Goal: Task Accomplishment & Management: Manage account settings

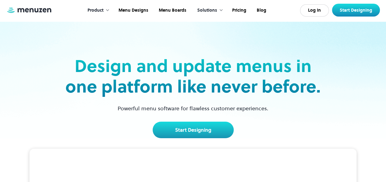
drag, startPoint x: 219, startPoint y: 131, endPoint x: 219, endPoint y: 117, distance: 14.1
click at [219, 131] on link "Start Designing" at bounding box center [193, 130] width 81 height 17
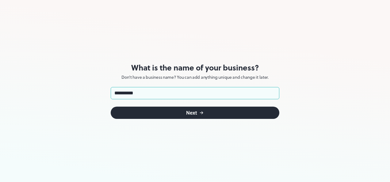
type input "*********"
click at [161, 110] on button "Next" at bounding box center [195, 113] width 169 height 12
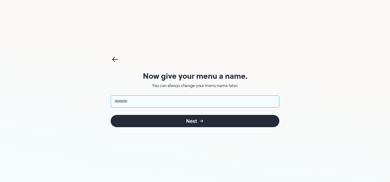
click at [180, 103] on input "text" at bounding box center [195, 101] width 169 height 12
click at [180, 102] on input "text" at bounding box center [195, 101] width 169 height 12
click at [304, 60] on div "Now give your menu a name. You can always change your menu name later. ​ Next" at bounding box center [195, 91] width 390 height 182
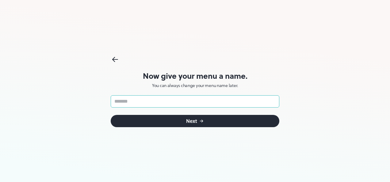
click at [212, 97] on input "text" at bounding box center [195, 101] width 169 height 12
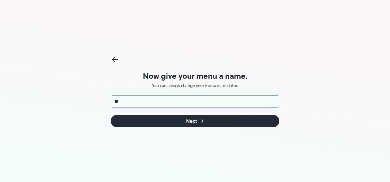
type input "*"
type input "****"
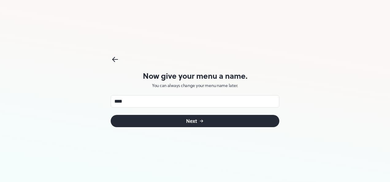
click at [211, 127] on button "Next" at bounding box center [195, 121] width 169 height 12
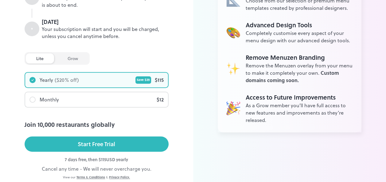
scroll to position [134, 0]
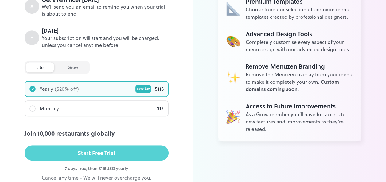
drag, startPoint x: 97, startPoint y: 152, endPoint x: 135, endPoint y: 118, distance: 50.4
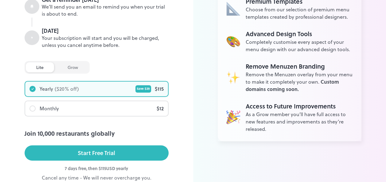
click at [97, 152] on div "Start Free Trial" at bounding box center [96, 153] width 37 height 9
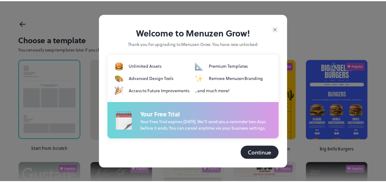
scroll to position [16, 0]
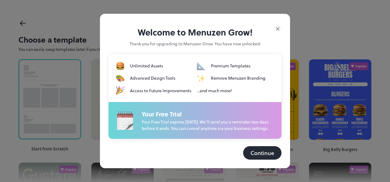
click at [258, 152] on button "Continue" at bounding box center [262, 153] width 38 height 14
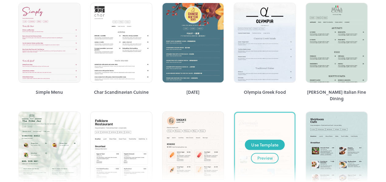
scroll to position [598, 0]
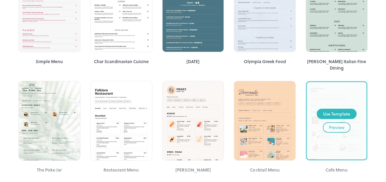
click at [329, 124] on div "Preview" at bounding box center [336, 127] width 15 height 7
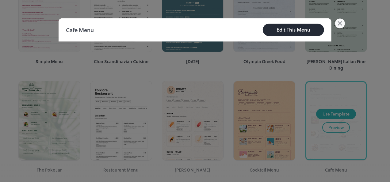
click at [344, 27] on icon at bounding box center [340, 23] width 10 height 10
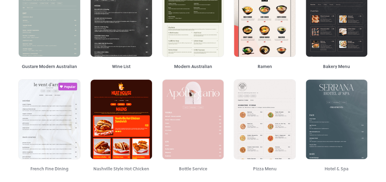
scroll to position [123, 0]
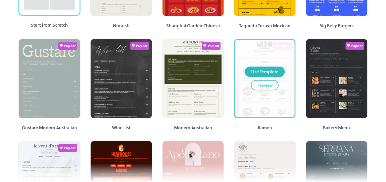
click at [269, 83] on div "Preview" at bounding box center [264, 85] width 15 height 7
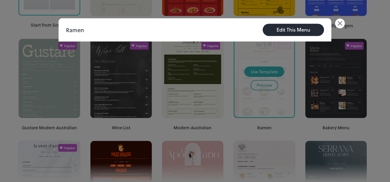
drag, startPoint x: 341, startPoint y: 20, endPoint x: 340, endPoint y: 28, distance: 8.0
click at [341, 21] on icon at bounding box center [340, 23] width 10 height 10
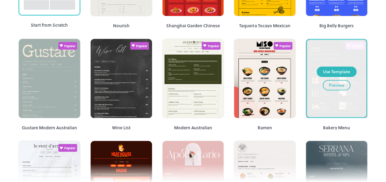
click at [342, 88] on div "Preview" at bounding box center [336, 85] width 15 height 7
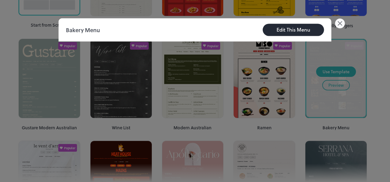
click at [343, 23] on icon at bounding box center [340, 23] width 10 height 10
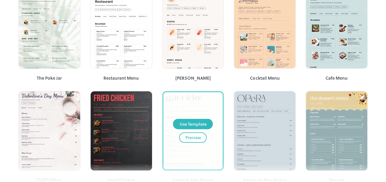
scroll to position [629, 0]
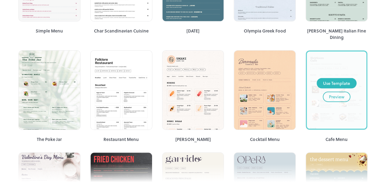
click at [338, 94] on div "Preview" at bounding box center [336, 97] width 15 height 7
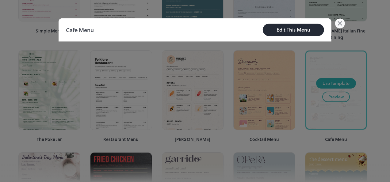
click at [341, 25] on icon at bounding box center [340, 23] width 10 height 10
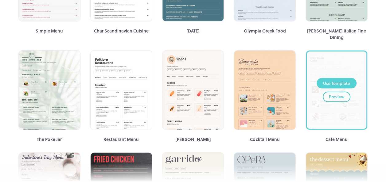
click at [342, 80] on div "Use Template" at bounding box center [336, 83] width 27 height 7
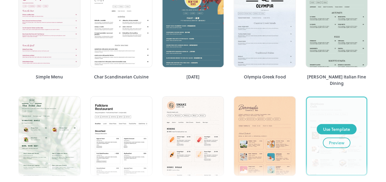
scroll to position [645, 0]
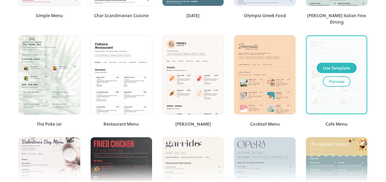
click at [335, 93] on div "Use Template Preview" at bounding box center [337, 74] width 60 height 77
click at [339, 83] on div "Use Template Preview" at bounding box center [337, 74] width 60 height 77
drag, startPoint x: 339, startPoint y: 83, endPoint x: 339, endPoint y: 93, distance: 10.1
click at [339, 93] on div "Use Template Preview" at bounding box center [337, 74] width 60 height 77
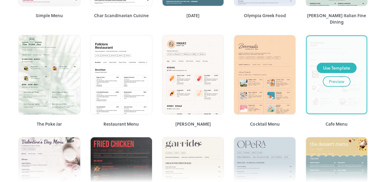
click at [337, 78] on div "Preview" at bounding box center [336, 81] width 15 height 7
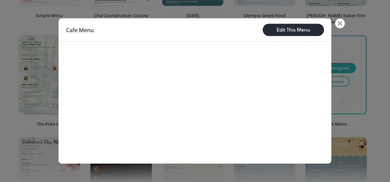
click at [293, 32] on div "Edit This Menu" at bounding box center [294, 29] width 34 height 7
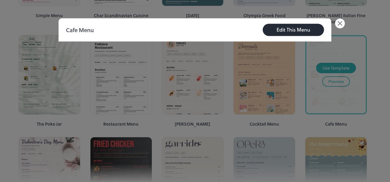
click at [296, 33] on div "Edit This Menu" at bounding box center [294, 29] width 34 height 7
click at [343, 26] on icon at bounding box center [340, 23] width 10 height 10
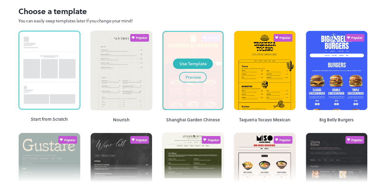
scroll to position [0, 0]
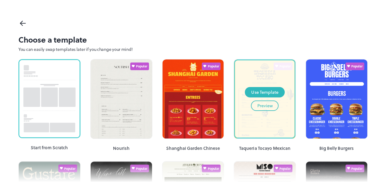
click at [265, 107] on div "Preview" at bounding box center [264, 106] width 15 height 7
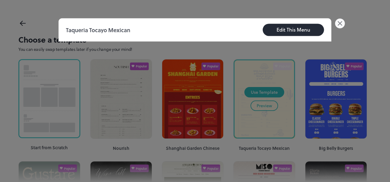
drag, startPoint x: 343, startPoint y: 26, endPoint x: 318, endPoint y: 41, distance: 28.9
click at [343, 26] on icon at bounding box center [340, 23] width 10 height 10
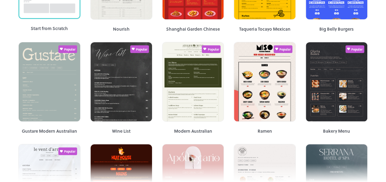
scroll to position [123, 0]
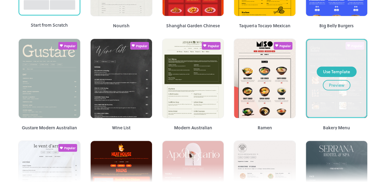
click at [340, 87] on div "Preview" at bounding box center [336, 85] width 15 height 7
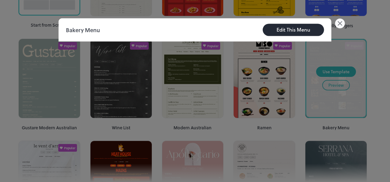
click at [286, 33] on div "Edit This Menu" at bounding box center [294, 29] width 34 height 7
click at [308, 29] on div "Edit This Menu" at bounding box center [294, 29] width 34 height 7
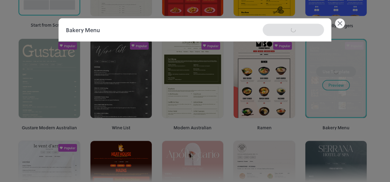
click at [308, 29] on div "Bakery Menu Edit This Menu" at bounding box center [195, 29] width 273 height 23
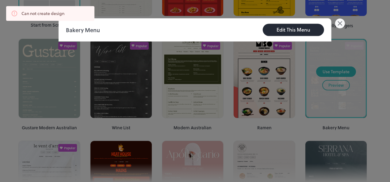
drag, startPoint x: 308, startPoint y: 29, endPoint x: 292, endPoint y: 25, distance: 15.9
click at [292, 25] on button "Edit This Menu" at bounding box center [293, 30] width 61 height 12
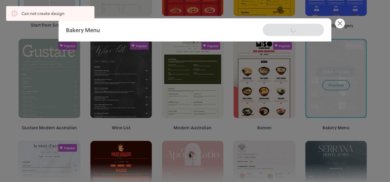
click at [292, 29] on div "Bakery Menu Edit This Menu" at bounding box center [195, 29] width 273 height 23
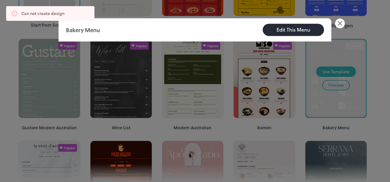
click at [343, 22] on icon at bounding box center [340, 23] width 10 height 10
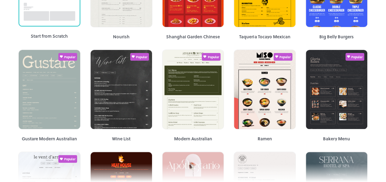
scroll to position [0, 0]
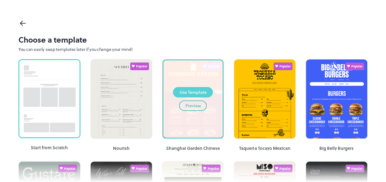
click at [197, 92] on div "Use Template" at bounding box center [192, 92] width 27 height 7
click at [196, 91] on div "Use Template" at bounding box center [192, 92] width 27 height 7
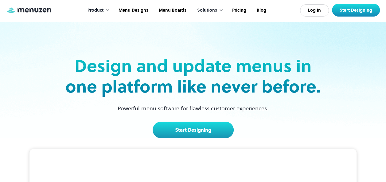
click at [354, 12] on link "Start Designing" at bounding box center [356, 10] width 48 height 13
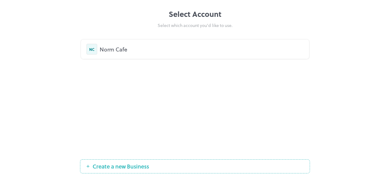
click at [128, 50] on div "Norm Cafe" at bounding box center [202, 49] width 204 height 8
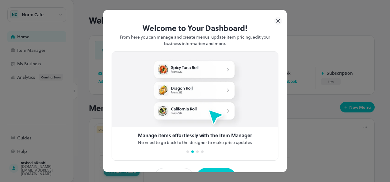
scroll to position [20, 0]
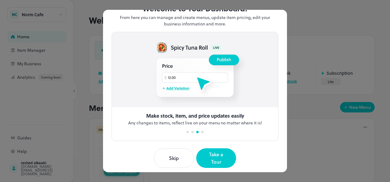
click at [180, 154] on button "Skip" at bounding box center [174, 159] width 40 height 20
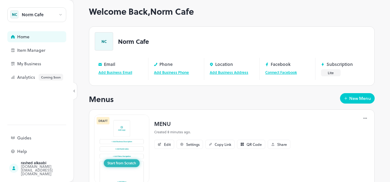
scroll to position [0, 0]
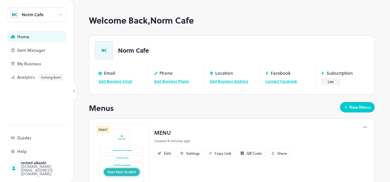
click at [124, 82] on link "Add Business Email" at bounding box center [116, 82] width 34 height 6
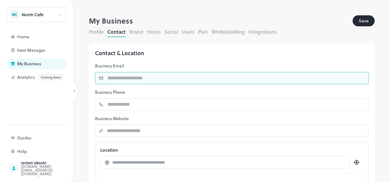
click at [124, 83] on input "text" at bounding box center [236, 78] width 265 height 12
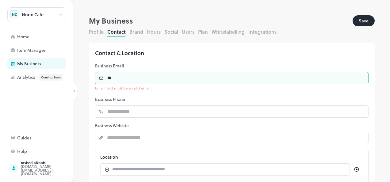
type input "*"
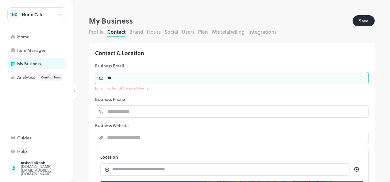
type input "**********"
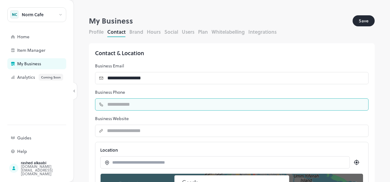
type input "**********"
type input "*********"
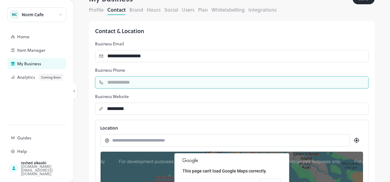
scroll to position [31, 0]
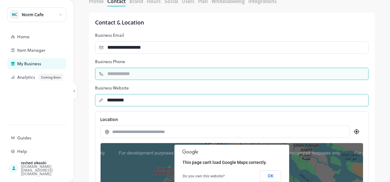
click at [139, 101] on input "string" at bounding box center [235, 100] width 265 height 12
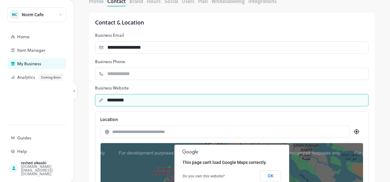
drag, startPoint x: 142, startPoint y: 101, endPoint x: 85, endPoint y: 101, distance: 57.7
click at [85, 101] on div "**********" at bounding box center [232, 68] width 317 height 167
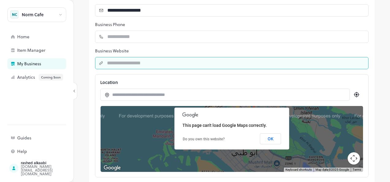
scroll to position [74, 0]
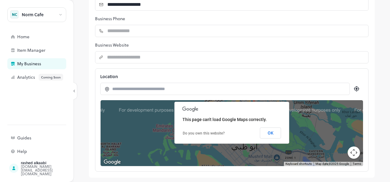
click at [149, 91] on input at bounding box center [228, 89] width 232 height 6
click at [273, 133] on button "OK" at bounding box center [270, 133] width 21 height 11
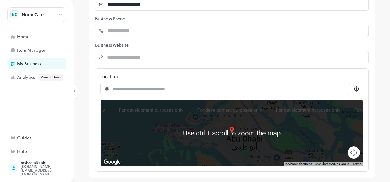
click at [239, 132] on div at bounding box center [232, 133] width 263 height 66
click at [206, 87] on input at bounding box center [228, 89] width 232 height 6
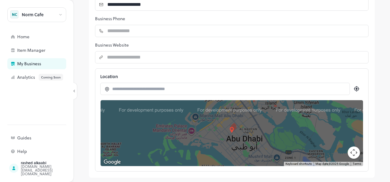
click at [140, 87] on input at bounding box center [228, 89] width 232 height 6
paste input "**********"
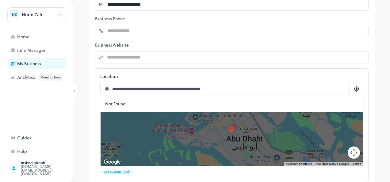
click at [248, 89] on input "**********" at bounding box center [228, 89] width 232 height 6
type input "**********"
click at [348, 152] on button "Map camera controls" at bounding box center [354, 153] width 12 height 12
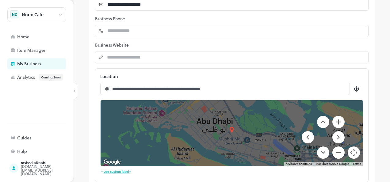
drag, startPoint x: 258, startPoint y: 144, endPoint x: 223, endPoint y: 120, distance: 42.4
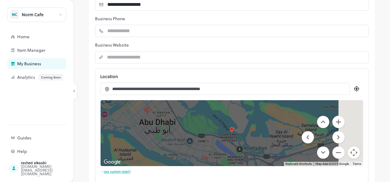
drag, startPoint x: 278, startPoint y: 120, endPoint x: 199, endPoint y: 141, distance: 81.6
click at [199, 141] on div at bounding box center [232, 133] width 263 height 66
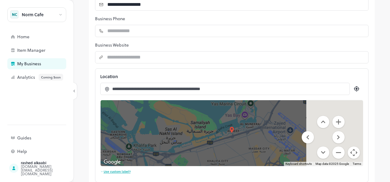
drag, startPoint x: 288, startPoint y: 146, endPoint x: 179, endPoint y: 126, distance: 111.2
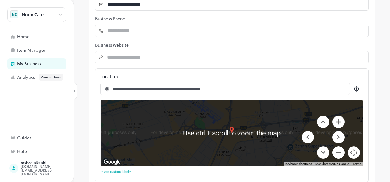
scroll to position [85, 0]
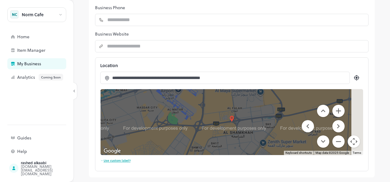
drag, startPoint x: 268, startPoint y: 122, endPoint x: 230, endPoint y: 131, distance: 38.6
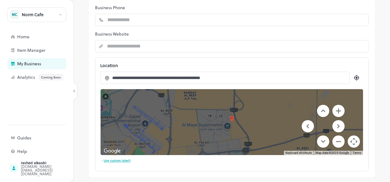
drag, startPoint x: 268, startPoint y: 112, endPoint x: 258, endPoint y: 149, distance: 37.7
click at [258, 149] on div at bounding box center [232, 122] width 263 height 66
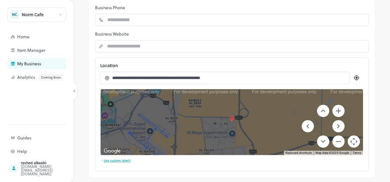
drag, startPoint x: 188, startPoint y: 120, endPoint x: 187, endPoint y: 148, distance: 28.3
click at [187, 148] on div at bounding box center [232, 122] width 263 height 66
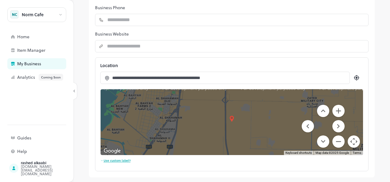
drag, startPoint x: 191, startPoint y: 118, endPoint x: 183, endPoint y: 144, distance: 27.6
click at [183, 144] on div at bounding box center [232, 122] width 263 height 66
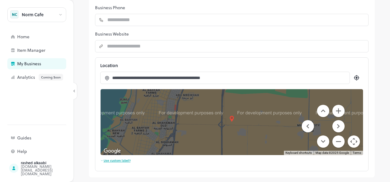
drag, startPoint x: 184, startPoint y: 114, endPoint x: 182, endPoint y: 142, distance: 28.0
click at [182, 142] on div at bounding box center [232, 122] width 263 height 66
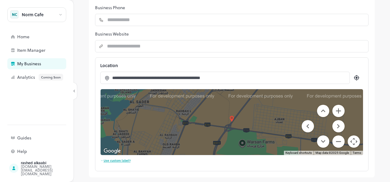
drag, startPoint x: 185, startPoint y: 108, endPoint x: 179, endPoint y: 146, distance: 38.5
click at [179, 146] on div at bounding box center [232, 122] width 263 height 66
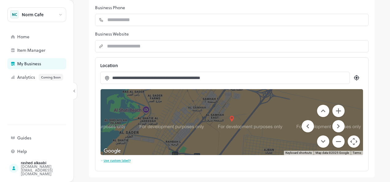
drag, startPoint x: 203, startPoint y: 110, endPoint x: 197, endPoint y: 126, distance: 16.7
click at [197, 126] on div at bounding box center [232, 122] width 263 height 66
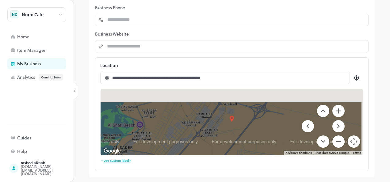
drag, startPoint x: 209, startPoint y: 106, endPoint x: 203, endPoint y: 122, distance: 17.3
click at [203, 122] on div at bounding box center [232, 122] width 263 height 66
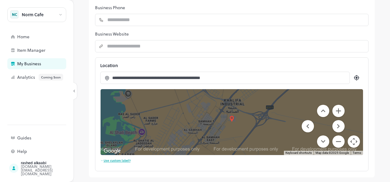
drag, startPoint x: 215, startPoint y: 106, endPoint x: 219, endPoint y: 112, distance: 7.2
click at [219, 112] on div at bounding box center [232, 122] width 263 height 66
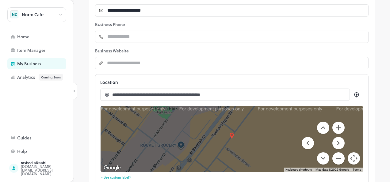
scroll to position [74, 0]
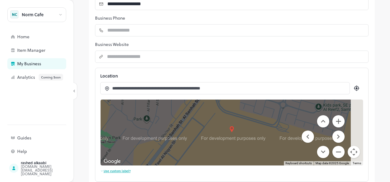
drag, startPoint x: 244, startPoint y: 119, endPoint x: 191, endPoint y: 160, distance: 67.2
click at [188, 160] on div at bounding box center [232, 133] width 263 height 66
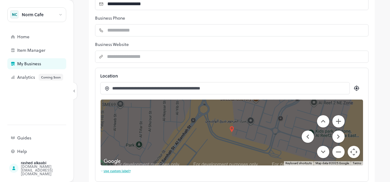
drag, startPoint x: 219, startPoint y: 121, endPoint x: 201, endPoint y: 151, distance: 34.5
click at [201, 151] on div at bounding box center [232, 133] width 263 height 66
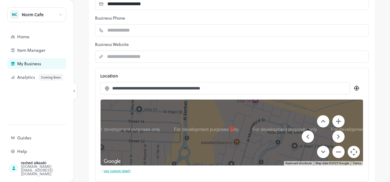
drag, startPoint x: 246, startPoint y: 110, endPoint x: 235, endPoint y: 144, distance: 35.4
click at [235, 144] on div at bounding box center [232, 133] width 263 height 66
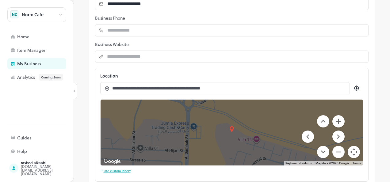
drag, startPoint x: 191, startPoint y: 103, endPoint x: 193, endPoint y: 142, distance: 39.0
click at [193, 142] on div at bounding box center [232, 133] width 263 height 66
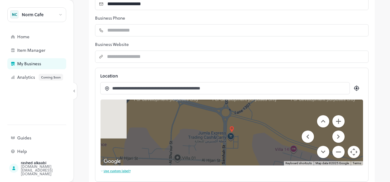
drag, startPoint x: 208, startPoint y: 109, endPoint x: 246, endPoint y: 119, distance: 39.3
click at [246, 119] on div at bounding box center [232, 133] width 263 height 66
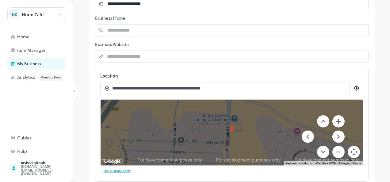
drag, startPoint x: 235, startPoint y: 140, endPoint x: 239, endPoint y: 116, distance: 24.6
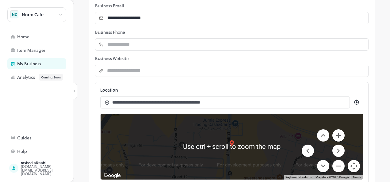
scroll to position [61, 0]
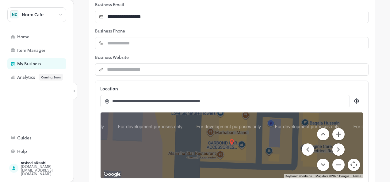
drag, startPoint x: 256, startPoint y: 122, endPoint x: 256, endPoint y: 161, distance: 39.3
click at [256, 161] on div at bounding box center [232, 146] width 263 height 66
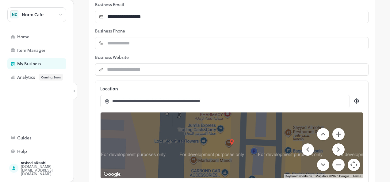
drag, startPoint x: 252, startPoint y: 131, endPoint x: 235, endPoint y: 130, distance: 17.5
click at [235, 130] on div at bounding box center [232, 146] width 263 height 66
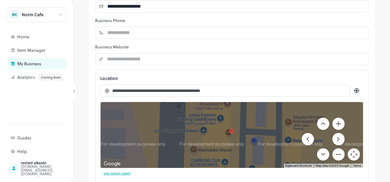
scroll to position [85, 0]
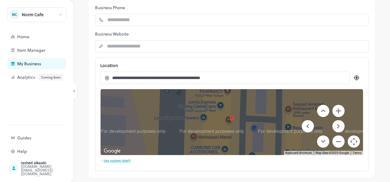
click at [234, 120] on div at bounding box center [232, 122] width 263 height 66
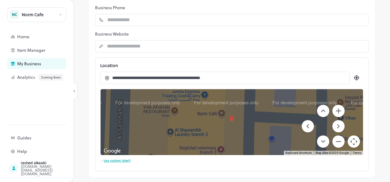
click at [224, 112] on div at bounding box center [232, 122] width 263 height 66
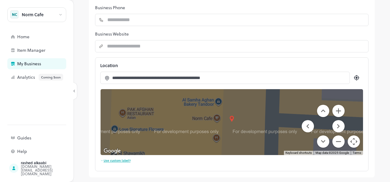
click at [215, 117] on div at bounding box center [232, 122] width 263 height 66
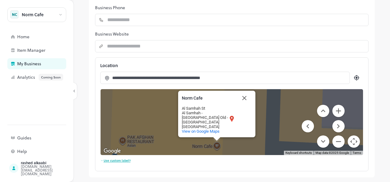
drag, startPoint x: 245, startPoint y: 104, endPoint x: 247, endPoint y: 110, distance: 6.9
click at [245, 104] on button "Close" at bounding box center [244, 98] width 15 height 15
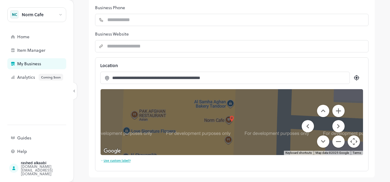
drag, startPoint x: 227, startPoint y: 129, endPoint x: 239, endPoint y: 103, distance: 29.3
click at [239, 103] on div at bounding box center [232, 122] width 263 height 66
click at [207, 171] on div "**********" at bounding box center [232, 68] width 286 height 219
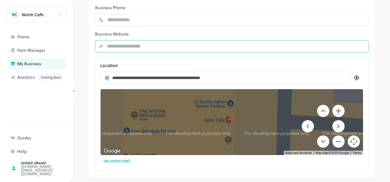
click at [121, 48] on input "string" at bounding box center [235, 46] width 265 height 12
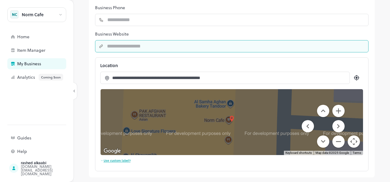
click at [252, 68] on div "Location" at bounding box center [231, 66] width 263 height 6
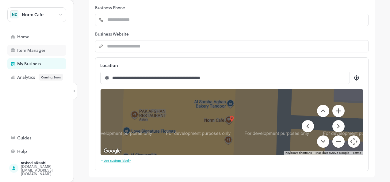
click at [23, 51] on div "Item Manager" at bounding box center [47, 50] width 61 height 4
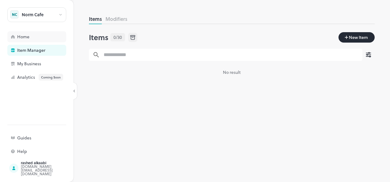
click at [46, 39] on div "Home" at bounding box center [36, 36] width 59 height 11
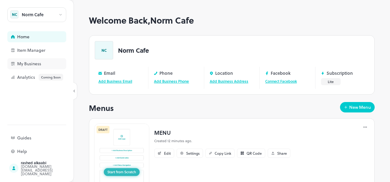
click at [41, 65] on div "My Business" at bounding box center [47, 64] width 61 height 4
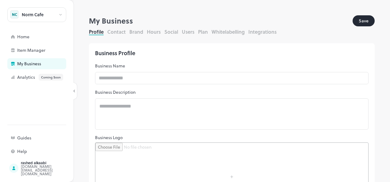
type input "*********"
click at [118, 36] on div "Profile Contact Brand Hours Social Users Plan Whitelabelling Integrations" at bounding box center [232, 32] width 286 height 9
click at [118, 34] on button "Contact" at bounding box center [116, 31] width 18 height 7
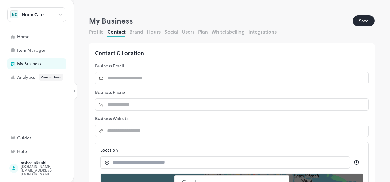
click at [138, 31] on button "Brand" at bounding box center [137, 31] width 14 height 7
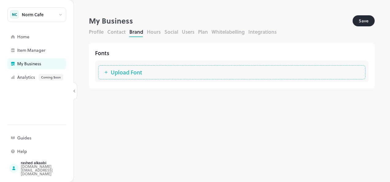
click at [152, 33] on button "Hours" at bounding box center [154, 31] width 14 height 7
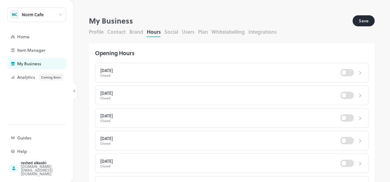
click at [176, 30] on button "Social" at bounding box center [172, 31] width 14 height 7
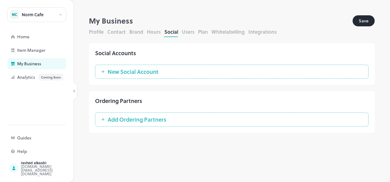
click at [184, 33] on button "Users" at bounding box center [188, 31] width 13 height 7
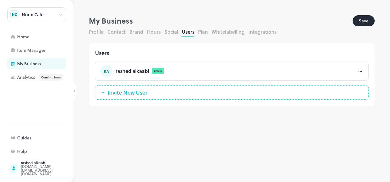
click at [202, 33] on button "Plan" at bounding box center [203, 31] width 10 height 7
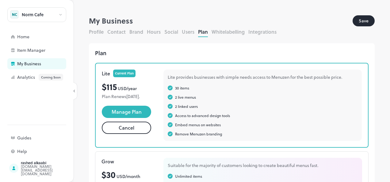
click at [222, 32] on button "Whitelabelling" at bounding box center [228, 31] width 33 height 7
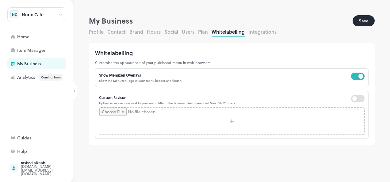
click at [259, 32] on button "Integrations" at bounding box center [263, 31] width 28 height 7
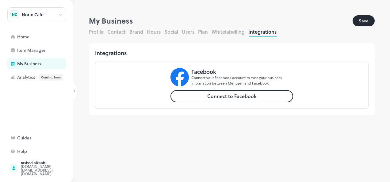
click at [101, 31] on button "Profile" at bounding box center [96, 31] width 15 height 7
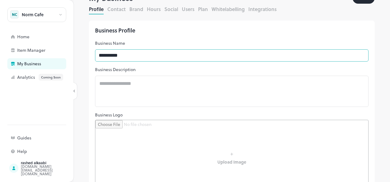
scroll to position [61, 0]
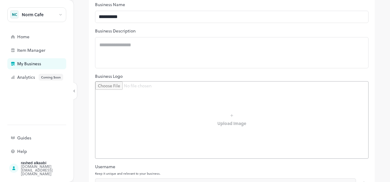
click at [144, 99] on input "file" at bounding box center [231, 120] width 273 height 77
type input "**********"
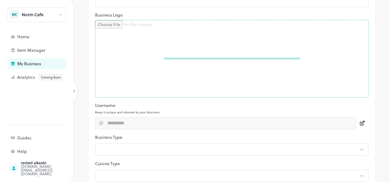
click at [231, 58] on input "file" at bounding box center [231, 58] width 273 height 77
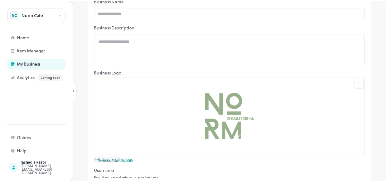
scroll to position [31, 0]
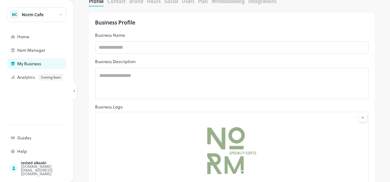
click at [166, 40] on div "Business Profile Business Name ​ Business Description * ​ Business Logo Upload …" at bounding box center [232, 164] width 286 height 303
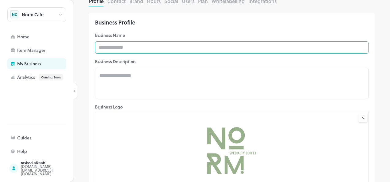
click at [166, 45] on input "text" at bounding box center [232, 47] width 274 height 12
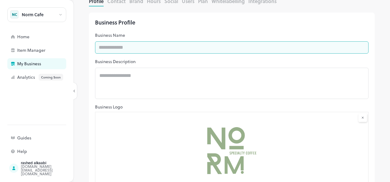
type input "*********"
type input "**********"
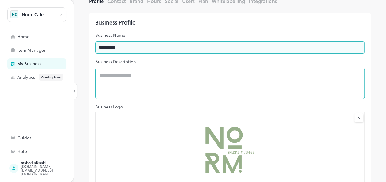
click at [177, 72] on div "* ​" at bounding box center [229, 83] width 269 height 31
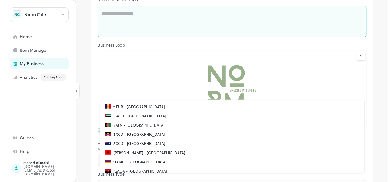
scroll to position [153, 0]
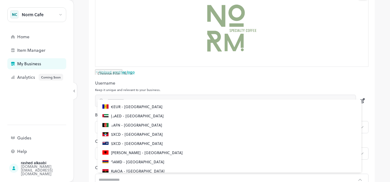
click at [176, 100] on ul "€EUR - [GEOGRAPHIC_DATA] د.إAED - [GEOGRAPHIC_DATA] ؋AFN - [GEOGRAPHIC_DATA] $X…" at bounding box center [230, 136] width 264 height 73
click at [222, 83] on p "Username" at bounding box center [232, 83] width 274 height 6
click at [359, 98] on icon at bounding box center [362, 101] width 6 height 6
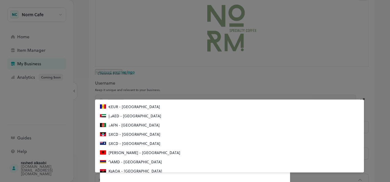
click at [358, 96] on div at bounding box center [195, 91] width 390 height 182
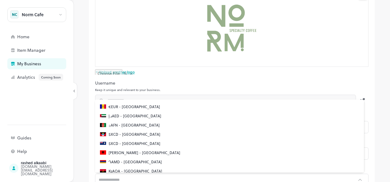
click at [179, 91] on div "Business Profile Business Name ********* ​ Business Description * ​ Business Lo…" at bounding box center [232, 41] width 286 height 303
click at [91, 99] on div "Business Profile Business Name ********* ​ Business Description * ​ Business Lo…" at bounding box center [232, 41] width 286 height 303
click at [76, 93] on icon at bounding box center [74, 91] width 4 height 4
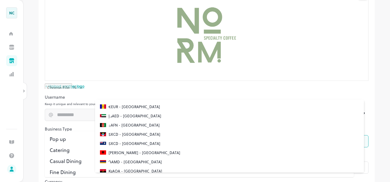
click at [68, 140] on body "Norm Cafe [GEOGRAPHIC_DATA] Home Item Manager My Business Analytics Coming Soon…" at bounding box center [195, 91] width 390 height 182
click at [72, 158] on li "Cafe" at bounding box center [199, 158] width 309 height 11
type input "*"
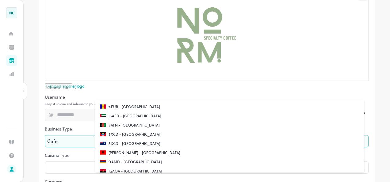
click at [121, 115] on p "د.إAED - [GEOGRAPHIC_DATA]" at bounding box center [135, 116] width 53 height 6
type input "**********"
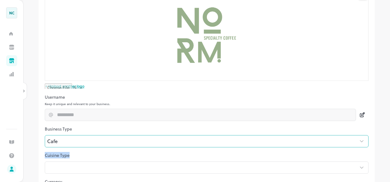
drag, startPoint x: 139, startPoint y: 154, endPoint x: 149, endPoint y: 135, distance: 21.5
click at [149, 135] on div "**********" at bounding box center [207, 48] width 336 height 317
click at [140, 163] on body "**********" at bounding box center [195, 91] width 390 height 182
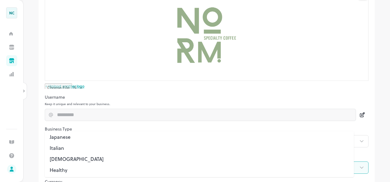
scroll to position [69, 0]
click at [111, 126] on div at bounding box center [195, 91] width 390 height 182
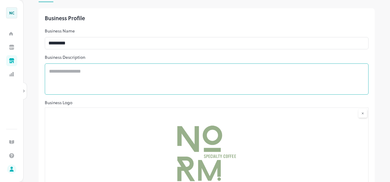
scroll to position [0, 0]
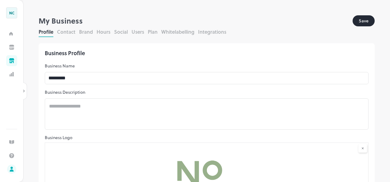
click at [72, 34] on button "Contact" at bounding box center [66, 31] width 18 height 7
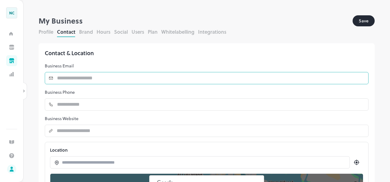
click at [110, 73] on input "text" at bounding box center [211, 78] width 316 height 12
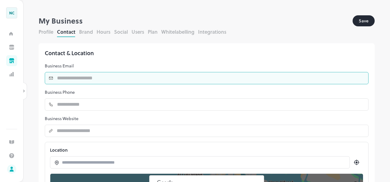
type input "**********"
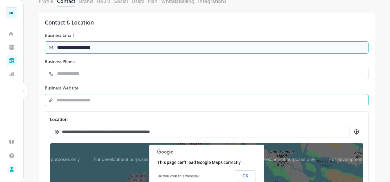
scroll to position [61, 0]
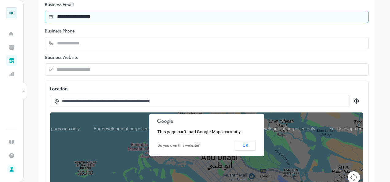
click at [216, 98] on div "**********" at bounding box center [200, 101] width 300 height 12
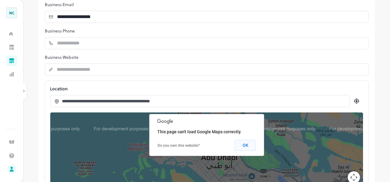
click at [244, 147] on button "OK" at bounding box center [245, 145] width 21 height 11
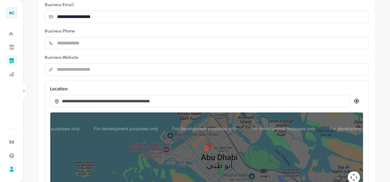
scroll to position [92, 0]
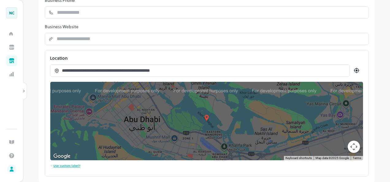
drag, startPoint x: 258, startPoint y: 130, endPoint x: 176, endPoint y: 122, distance: 82.6
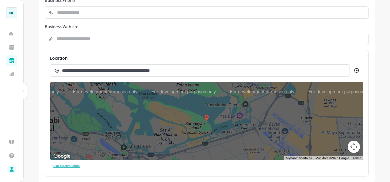
drag, startPoint x: 276, startPoint y: 123, endPoint x: 138, endPoint y: 140, distance: 139.5
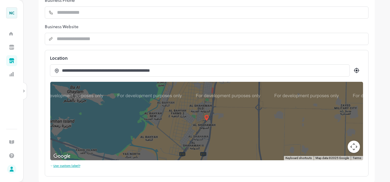
drag, startPoint x: 274, startPoint y: 109, endPoint x: 223, endPoint y: 145, distance: 63.2
click at [228, 173] on div "**********" at bounding box center [207, 113] width 324 height 127
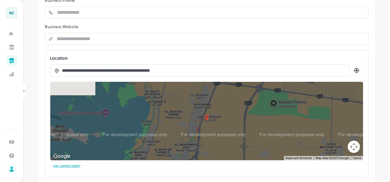
drag, startPoint x: 215, startPoint y: 104, endPoint x: 199, endPoint y: 151, distance: 50.1
click at [199, 151] on div at bounding box center [206, 121] width 313 height 79
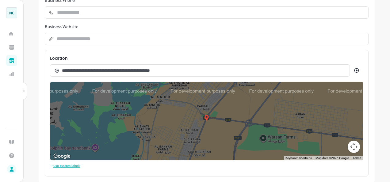
drag, startPoint x: 212, startPoint y: 107, endPoint x: 204, endPoint y: 137, distance: 31.3
click at [204, 137] on div at bounding box center [206, 121] width 313 height 79
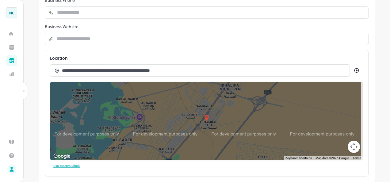
drag, startPoint x: 237, startPoint y: 98, endPoint x: 191, endPoint y: 141, distance: 63.6
click at [192, 142] on div at bounding box center [206, 121] width 313 height 79
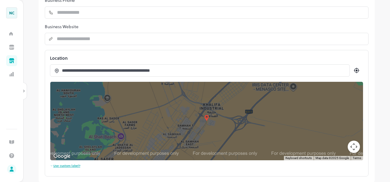
drag, startPoint x: 219, startPoint y: 106, endPoint x: 210, endPoint y: 122, distance: 18.3
click at [210, 122] on div at bounding box center [206, 121] width 313 height 79
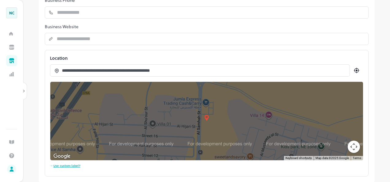
drag, startPoint x: 228, startPoint y: 98, endPoint x: 210, endPoint y: 140, distance: 46.1
click at [210, 140] on div at bounding box center [206, 121] width 313 height 79
click at [206, 106] on div at bounding box center [206, 121] width 313 height 79
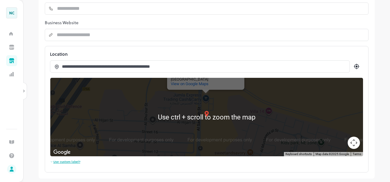
scroll to position [97, 0]
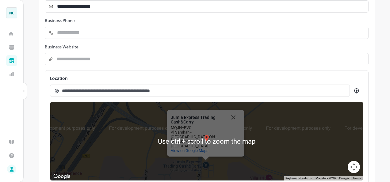
scroll to position [73, 0]
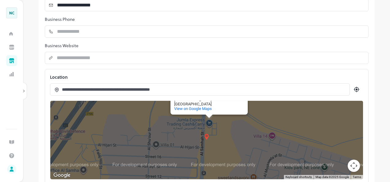
drag, startPoint x: 216, startPoint y: 161, endPoint x: 220, endPoint y: 117, distance: 44.1
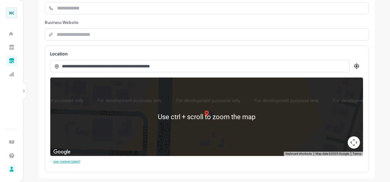
scroll to position [97, 0]
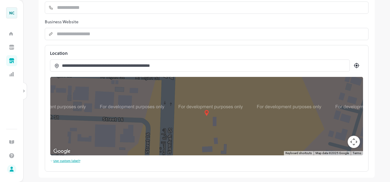
drag, startPoint x: 214, startPoint y: 109, endPoint x: 223, endPoint y: 144, distance: 36.6
click at [223, 144] on div "Jumla Express Trading Cash&Carry Jumla Express Trading Cash&Carry MQJH+PVC Al S…" at bounding box center [206, 116] width 313 height 79
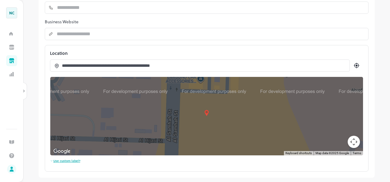
drag, startPoint x: 221, startPoint y: 110, endPoint x: 215, endPoint y: 145, distance: 35.1
click at [217, 145] on div "Jumla Express Trading Cash&Carry Jumla Express Trading Cash&Carry MQJH+PVC Al S…" at bounding box center [206, 116] width 313 height 79
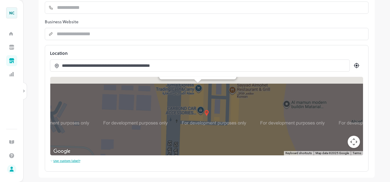
drag, startPoint x: 218, startPoint y: 104, endPoint x: 219, endPoint y: 132, distance: 27.3
click at [219, 132] on div "Jumla Express Trading Cash&Carry Jumla Express Trading Cash&Carry MQJH+PVC Al S…" at bounding box center [206, 116] width 313 height 79
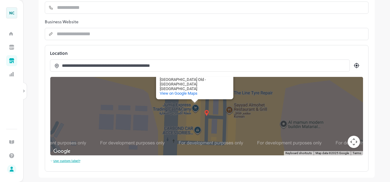
drag, startPoint x: 217, startPoint y: 105, endPoint x: 213, endPoint y: 122, distance: 17.7
click at [213, 122] on div "Jumla Express Trading Cash&Carry Jumla Express Trading Cash&Carry MQJH+PVC Al S…" at bounding box center [206, 116] width 313 height 79
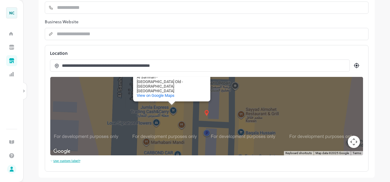
click at [190, 124] on div "Jumla Express Trading Cash&Carry Jumla Express Trading Cash&Carry MQJH+PVC Al S…" at bounding box center [206, 116] width 313 height 79
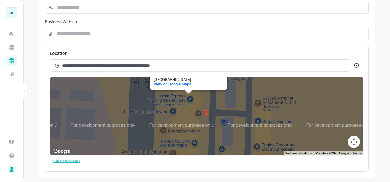
drag, startPoint x: 191, startPoint y: 116, endPoint x: 208, endPoint y: 102, distance: 22.0
click at [208, 102] on div "Jumla Express Trading Cash&Carry Jumla Express Trading Cash&Carry MQJH+PVC Al S…" at bounding box center [206, 116] width 313 height 79
click at [373, 114] on div "**********" at bounding box center [206, 91] width 367 height 182
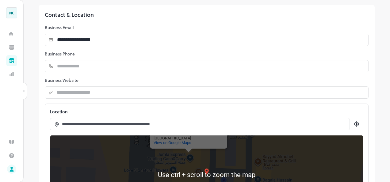
scroll to position [0, 0]
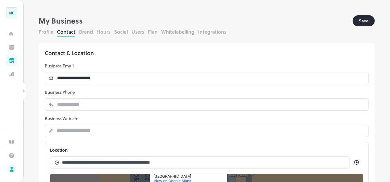
click at [83, 30] on button "Brand" at bounding box center [86, 31] width 14 height 7
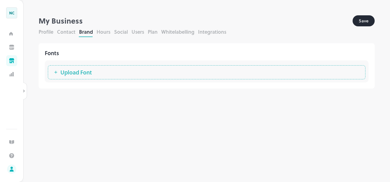
click at [102, 32] on button "Hours" at bounding box center [104, 31] width 14 height 7
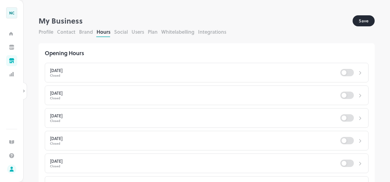
click at [89, 32] on button "Brand" at bounding box center [86, 31] width 14 height 7
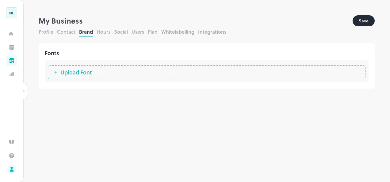
click at [103, 34] on button "Hours" at bounding box center [104, 31] width 14 height 7
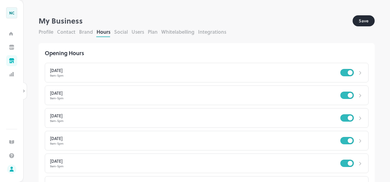
click at [60, 76] on div "9am - 5pm" at bounding box center [195, 75] width 291 height 3
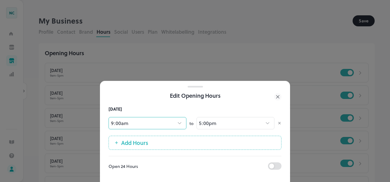
click at [137, 120] on body "**********" at bounding box center [195, 91] width 390 height 182
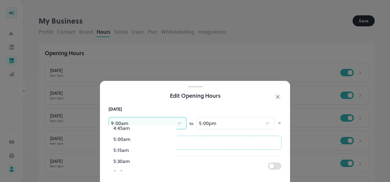
scroll to position [246, 0]
click at [134, 151] on li "6:00am" at bounding box center [143, 152] width 68 height 11
type input "***"
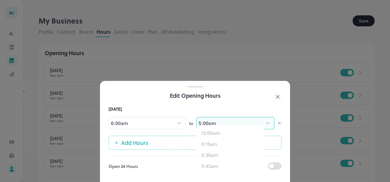
click at [204, 118] on body "**********" at bounding box center [195, 91] width 390 height 182
click at [215, 162] on li "12:00am" at bounding box center [231, 163] width 68 height 11
type input "****"
click at [279, 93] on icon at bounding box center [277, 96] width 7 height 7
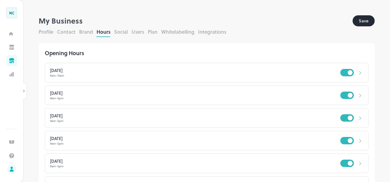
click at [279, 93] on div at bounding box center [195, 91] width 390 height 182
click at [87, 88] on div "[DATE] 9am - 5pm" at bounding box center [207, 96] width 324 height 20
click at [81, 99] on div "9am - 5pm" at bounding box center [195, 98] width 291 height 3
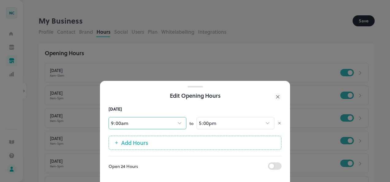
click at [156, 122] on body "**********" at bounding box center [195, 91] width 390 height 182
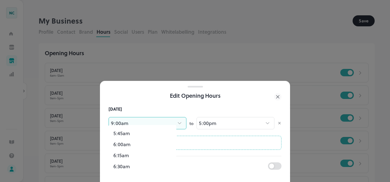
scroll to position [246, 0]
click at [136, 151] on li "6:00am" at bounding box center [143, 152] width 68 height 11
type input "***"
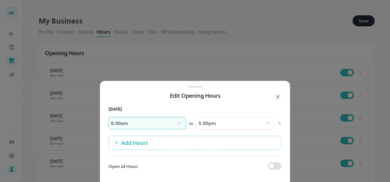
click at [213, 126] on div "6:00am *** ​ to 5:00pm **** ​" at bounding box center [195, 123] width 173 height 22
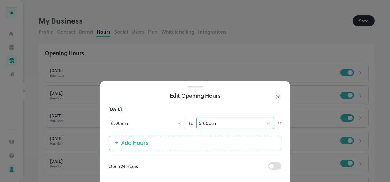
click at [214, 121] on body "**********" at bounding box center [195, 91] width 390 height 182
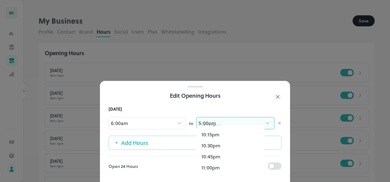
scroll to position [1031, 0]
click at [221, 162] on li "12:00am" at bounding box center [231, 163] width 68 height 11
type input "****"
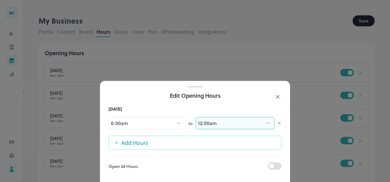
click at [258, 53] on div at bounding box center [195, 91] width 390 height 182
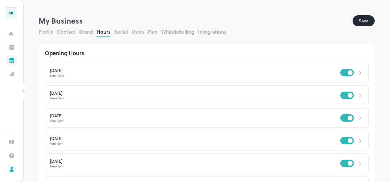
click at [79, 121] on div "9am - 5pm" at bounding box center [195, 120] width 291 height 3
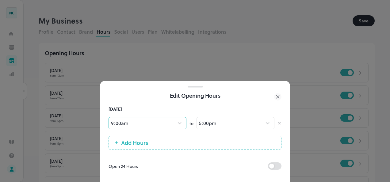
click at [149, 121] on body "**********" at bounding box center [195, 91] width 390 height 182
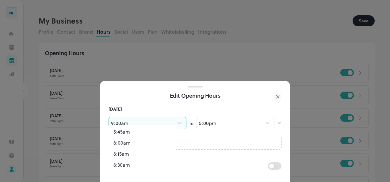
scroll to position [246, 0]
click at [136, 154] on li "6:00am" at bounding box center [143, 152] width 68 height 11
type input "***"
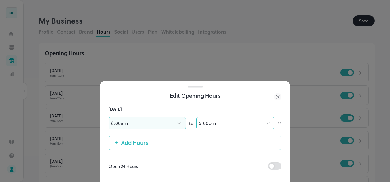
click at [205, 121] on body "**********" at bounding box center [195, 91] width 390 height 182
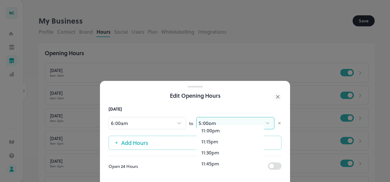
scroll to position [1031, 0]
click at [218, 164] on li "12:00am" at bounding box center [231, 163] width 68 height 11
type input "****"
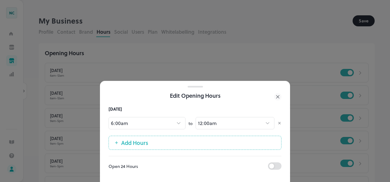
click at [277, 96] on icon at bounding box center [277, 96] width 7 height 7
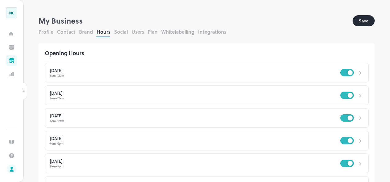
click at [107, 141] on div "[DATE] 9am - 5pm" at bounding box center [195, 141] width 291 height 9
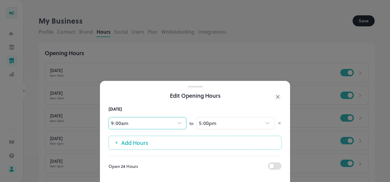
click at [156, 119] on body "**********" at bounding box center [195, 91] width 390 height 182
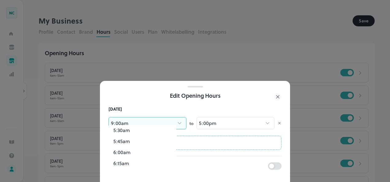
scroll to position [260, 0]
click at [135, 138] on li "6:00am" at bounding box center [143, 138] width 68 height 11
type input "***"
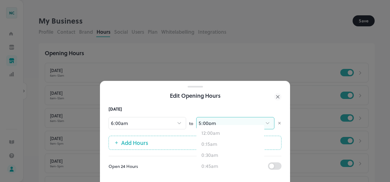
click at [230, 121] on body "**********" at bounding box center [195, 91] width 390 height 182
click at [221, 165] on li "12:00am" at bounding box center [231, 163] width 68 height 11
type input "****"
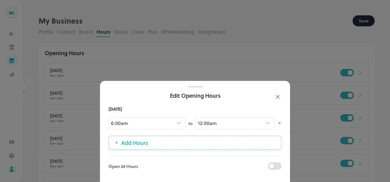
click at [276, 94] on icon at bounding box center [277, 96] width 7 height 7
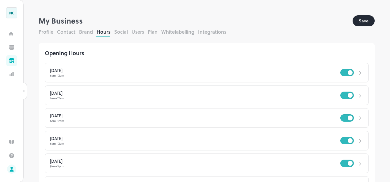
click at [138, 165] on div "9am - 5pm" at bounding box center [195, 166] width 291 height 3
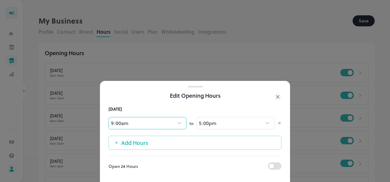
click at [141, 118] on body "**********" at bounding box center [195, 91] width 390 height 182
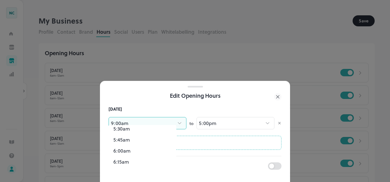
scroll to position [260, 0]
click at [138, 139] on li "6:00am" at bounding box center [143, 138] width 68 height 11
type input "***"
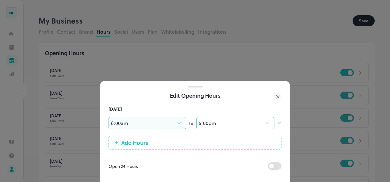
click at [213, 120] on body "**********" at bounding box center [195, 91] width 390 height 182
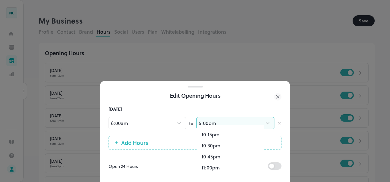
scroll to position [1031, 0]
click at [215, 163] on li "12:00am" at bounding box center [231, 163] width 68 height 11
type input "****"
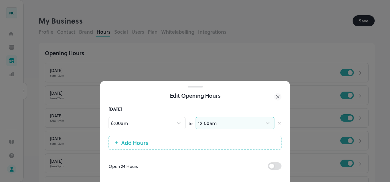
click at [278, 96] on icon at bounding box center [277, 96] width 7 height 7
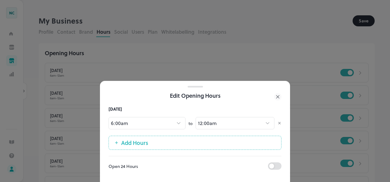
click at [278, 93] on div at bounding box center [195, 91] width 390 height 182
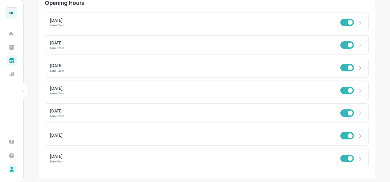
scroll to position [52, 0]
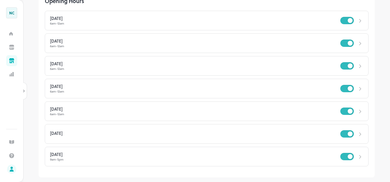
click at [93, 135] on div "[DATE]" at bounding box center [195, 134] width 291 height 6
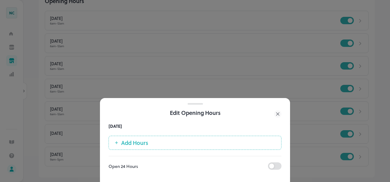
click at [165, 141] on button "Add Hours" at bounding box center [195, 143] width 173 height 14
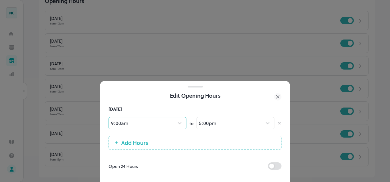
click at [139, 122] on body "**********" at bounding box center [195, 91] width 390 height 182
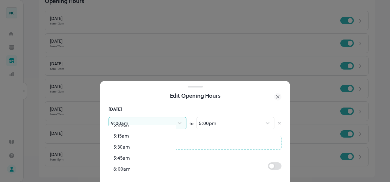
scroll to position [260, 0]
click at [127, 137] on li "6:00am" at bounding box center [143, 138] width 68 height 11
type input "***"
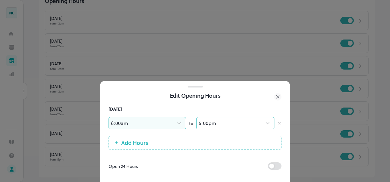
click at [208, 117] on body "**********" at bounding box center [195, 91] width 390 height 182
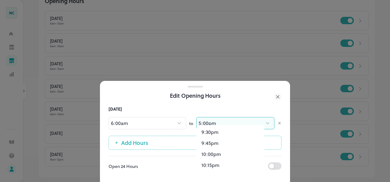
scroll to position [1031, 0]
click at [215, 163] on li "12:00am" at bounding box center [231, 163] width 68 height 11
type input "****"
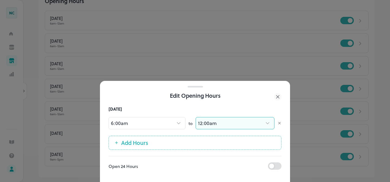
click at [277, 93] on icon at bounding box center [277, 96] width 7 height 7
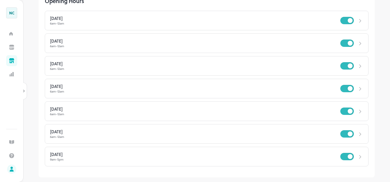
click at [121, 155] on div "[DATE]" at bounding box center [195, 155] width 291 height 4
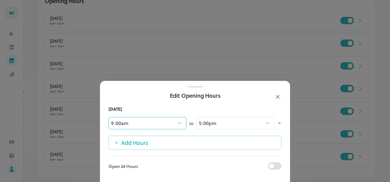
click at [141, 120] on body "**********" at bounding box center [195, 91] width 390 height 182
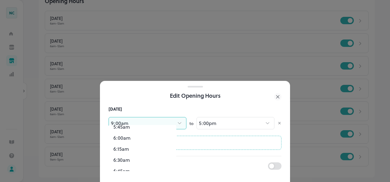
scroll to position [260, 0]
click at [141, 142] on li "6:00am" at bounding box center [143, 138] width 68 height 11
type input "***"
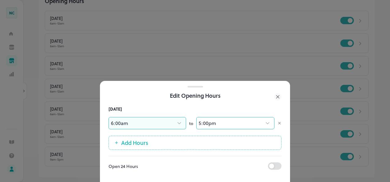
click at [215, 120] on body "**********" at bounding box center [195, 91] width 390 height 182
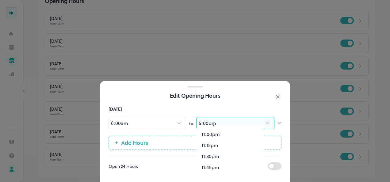
scroll to position [1031, 0]
click at [215, 161] on li "12:00am" at bounding box center [231, 163] width 68 height 11
type input "****"
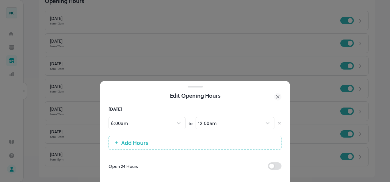
click at [274, 94] on div "Edit Opening Hours" at bounding box center [195, 95] width 173 height 9
click at [277, 93] on icon at bounding box center [277, 96] width 7 height 7
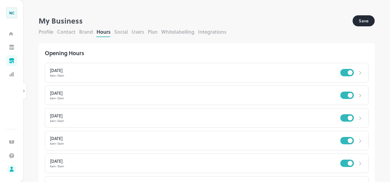
click at [124, 29] on button "Social" at bounding box center [121, 31] width 14 height 7
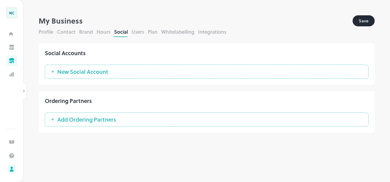
click at [146, 72] on button "New Social Account" at bounding box center [207, 72] width 324 height 14
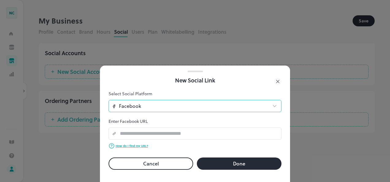
click at [149, 100] on body "**********" at bounding box center [195, 91] width 390 height 182
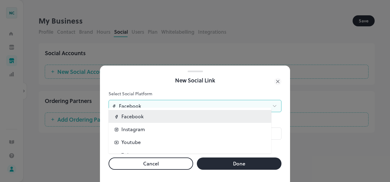
click at [148, 129] on li "Instagram" at bounding box center [190, 129] width 163 height 13
type input "*********"
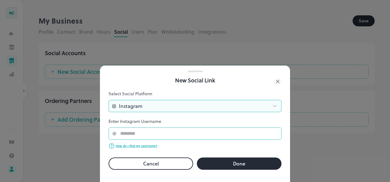
click at [146, 128] on input "text" at bounding box center [199, 134] width 165 height 12
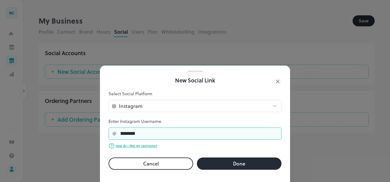
type input "********"
click at [240, 158] on button "Done" at bounding box center [239, 164] width 85 height 12
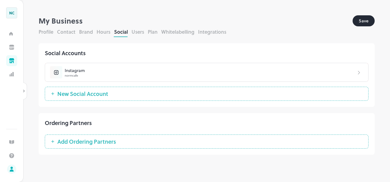
click at [139, 30] on button "Users" at bounding box center [138, 31] width 13 height 7
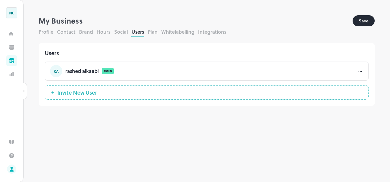
click at [132, 95] on button "Invite New User" at bounding box center [207, 93] width 324 height 14
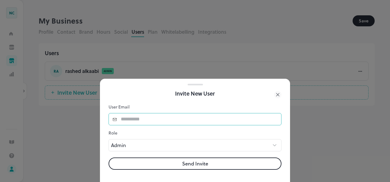
click at [183, 120] on input "text" at bounding box center [199, 119] width 165 height 12
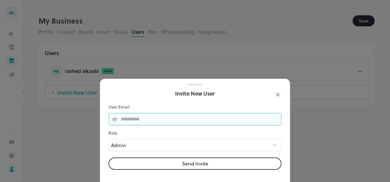
type input "**********"
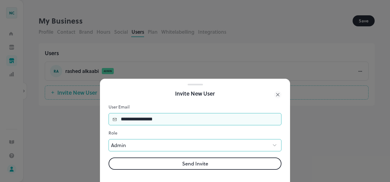
click at [156, 147] on body "**********" at bounding box center [195, 91] width 390 height 182
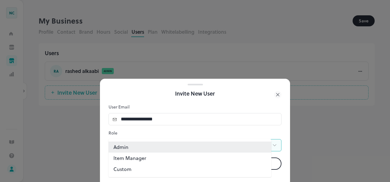
click at [156, 157] on li "Item Manager" at bounding box center [190, 158] width 163 height 11
type input "****"
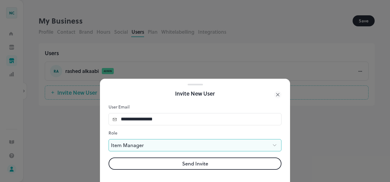
click at [212, 165] on button "Send Invite" at bounding box center [195, 164] width 173 height 12
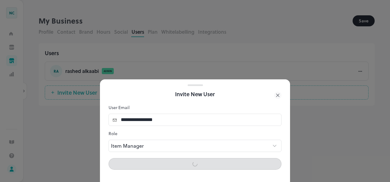
type input "*****"
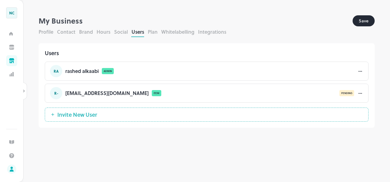
click at [164, 34] on button "Whitelabelling" at bounding box center [177, 31] width 33 height 7
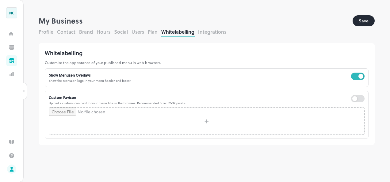
click at [156, 32] on button "Plan" at bounding box center [153, 31] width 10 height 7
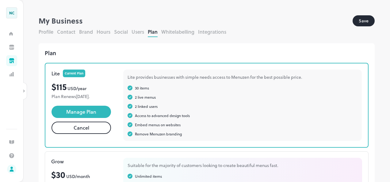
click at [179, 34] on button "Whitelabelling" at bounding box center [177, 31] width 33 height 7
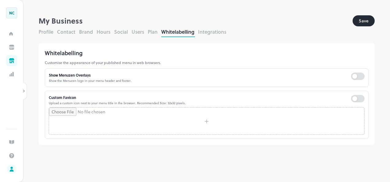
drag, startPoint x: 200, startPoint y: 35, endPoint x: 184, endPoint y: 65, distance: 35.0
click at [201, 35] on button "Integrations" at bounding box center [212, 31] width 28 height 7
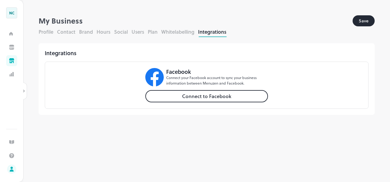
click at [360, 22] on button "Save" at bounding box center [364, 20] width 22 height 11
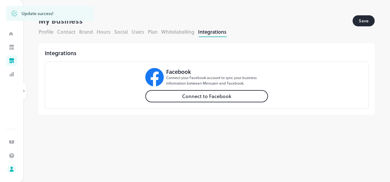
click at [47, 33] on button "Profile" at bounding box center [46, 31] width 15 height 7
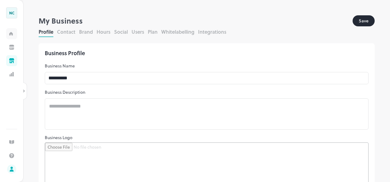
click at [15, 34] on div "Home" at bounding box center [11, 33] width 11 height 11
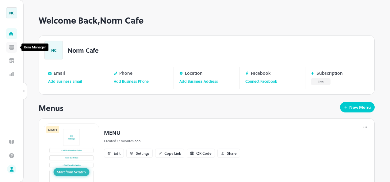
click at [9, 49] on div "Item Manager" at bounding box center [11, 47] width 11 height 11
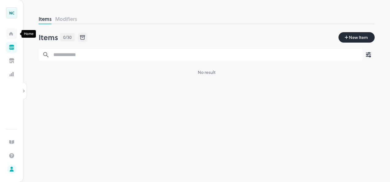
click at [12, 37] on div "Home" at bounding box center [11, 33] width 11 height 11
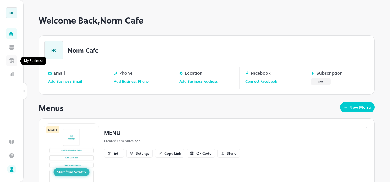
click at [14, 63] on icon "My Business" at bounding box center [11, 60] width 5 height 5
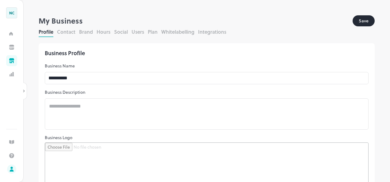
click at [63, 36] on div "Profile Contact Brand Hours Social Users Plan Whitelabelling Integrations" at bounding box center [207, 32] width 336 height 9
click at [64, 33] on button "Contact" at bounding box center [66, 31] width 18 height 7
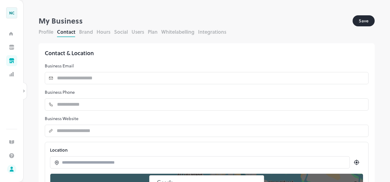
click at [96, 32] on div "Profile Contact Brand Hours Social Users Plan Whitelabelling Integrations" at bounding box center [207, 32] width 336 height 9
click at [107, 32] on button "Hours" at bounding box center [104, 31] width 14 height 7
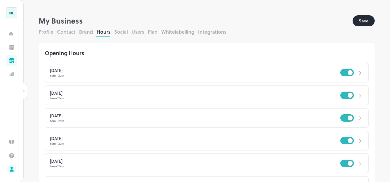
click at [161, 32] on div "Profile Contact Brand Hours Social Users Plan Whitelabelling Integrations" at bounding box center [207, 32] width 336 height 9
click at [115, 32] on button "Social" at bounding box center [121, 31] width 14 height 7
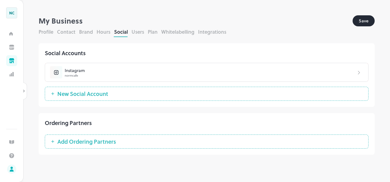
click at [138, 33] on button "Users" at bounding box center [138, 31] width 13 height 7
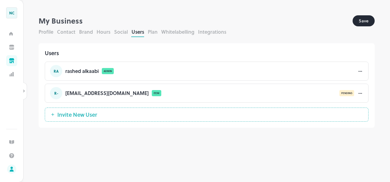
click at [149, 31] on button "Plan" at bounding box center [153, 31] width 10 height 7
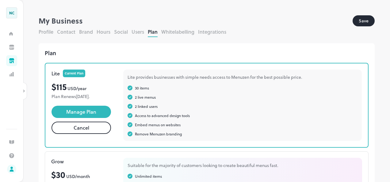
click at [162, 33] on button "Whitelabelling" at bounding box center [177, 31] width 33 height 7
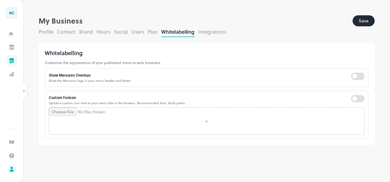
click at [211, 31] on button "Integrations" at bounding box center [212, 31] width 28 height 7
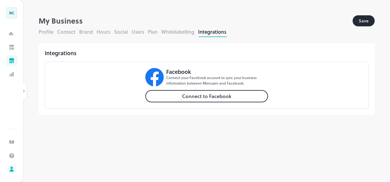
click at [85, 34] on button "Brand" at bounding box center [86, 31] width 14 height 7
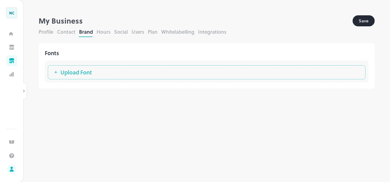
click at [69, 33] on button "Contact" at bounding box center [66, 31] width 18 height 7
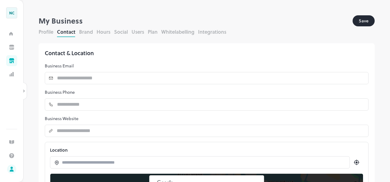
click at [70, 85] on div "Contact & Location Business Email ​ ​ Business Phone ​ ​ Business Website ​ ​ L…" at bounding box center [207, 153] width 336 height 221
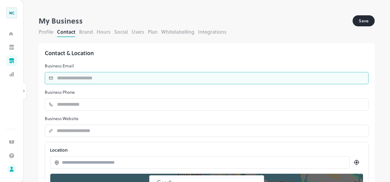
click at [75, 78] on input "text" at bounding box center [211, 78] width 316 height 12
type input "**********"
click at [130, 79] on input "**********" at bounding box center [211, 78] width 316 height 12
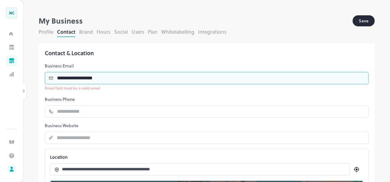
type input "**********"
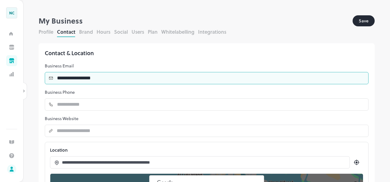
click at [353, 15] on button "Save" at bounding box center [364, 20] width 22 height 11
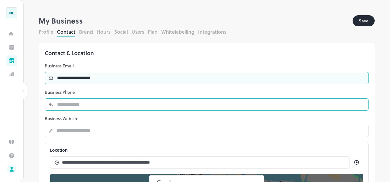
click at [119, 111] on div "**********" at bounding box center [207, 159] width 336 height 232
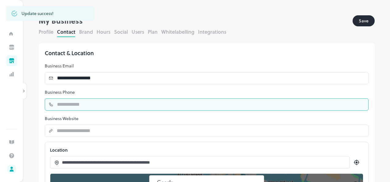
click at [116, 105] on input "**********" at bounding box center [211, 105] width 316 height 12
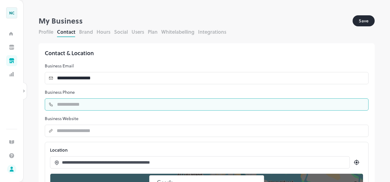
type input "**********"
click at [353, 15] on button "Save" at bounding box center [364, 20] width 22 height 11
click at [166, 94] on p "Business Phone" at bounding box center [207, 92] width 324 height 6
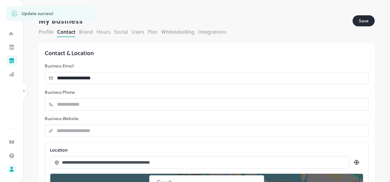
click at [362, 21] on button "Save" at bounding box center [364, 20] width 22 height 11
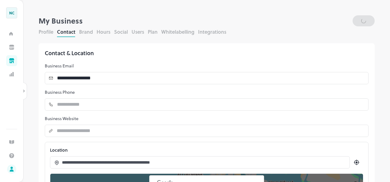
click at [46, 32] on button "Profile" at bounding box center [46, 31] width 15 height 7
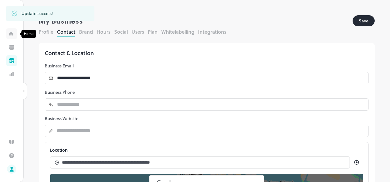
click at [12, 35] on icon "Home" at bounding box center [11, 33] width 4 height 5
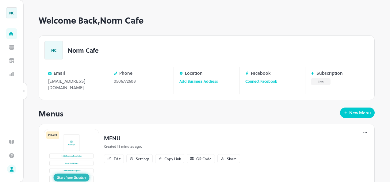
click at [202, 82] on link "Add Business Address" at bounding box center [199, 82] width 39 height 6
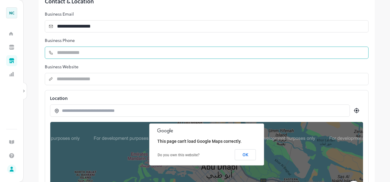
scroll to position [87, 0]
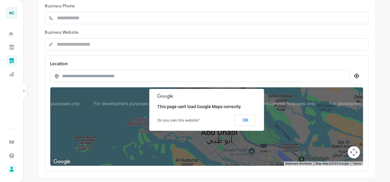
click at [117, 79] on div at bounding box center [200, 76] width 300 height 12
click at [120, 75] on input at bounding box center [203, 76] width 282 height 6
click at [123, 79] on div at bounding box center [200, 76] width 300 height 12
paste input "**********"
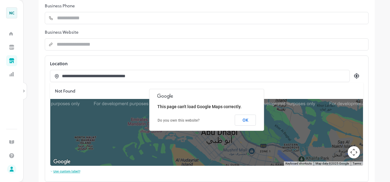
type input "**********"
click at [244, 121] on button "OK" at bounding box center [245, 120] width 21 height 11
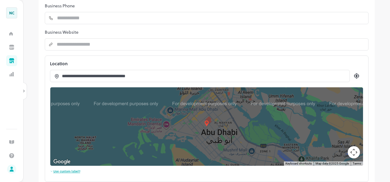
click at [353, 75] on icon at bounding box center [356, 75] width 7 height 7
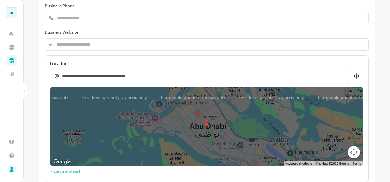
drag, startPoint x: 280, startPoint y: 129, endPoint x: 264, endPoint y: 121, distance: 18.1
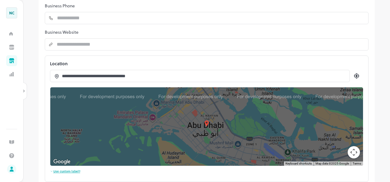
click at [259, 123] on div at bounding box center [206, 126] width 313 height 79
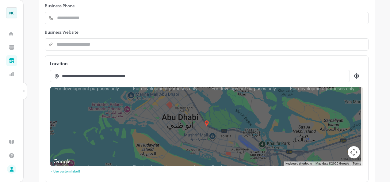
drag, startPoint x: 294, startPoint y: 144, endPoint x: 250, endPoint y: 133, distance: 44.7
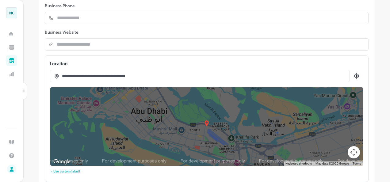
drag, startPoint x: 276, startPoint y: 139, endPoint x: 210, endPoint y: 123, distance: 67.9
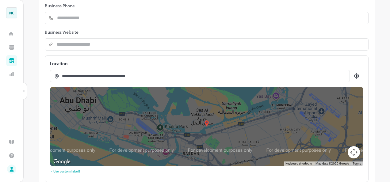
click at [157, 74] on input "**********" at bounding box center [203, 76] width 282 height 6
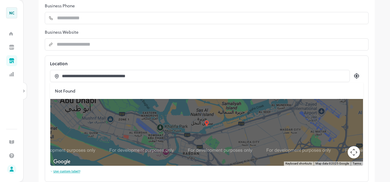
click at [161, 76] on input "**********" at bounding box center [203, 76] width 282 height 6
type input "*"
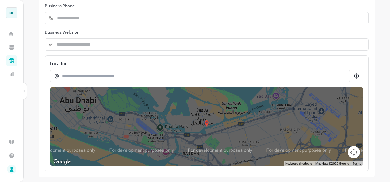
type input "*"
click at [301, 164] on button "Keyboard shortcuts" at bounding box center [299, 164] width 26 height 4
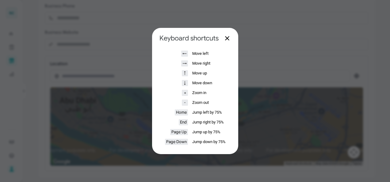
click at [227, 38] on button "Close dialog" at bounding box center [227, 38] width 7 height 7
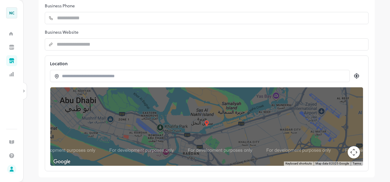
click at [304, 89] on div at bounding box center [206, 126] width 313 height 79
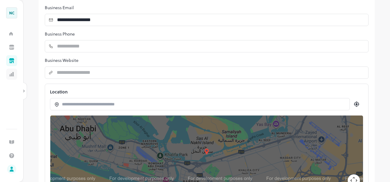
scroll to position [25, 0]
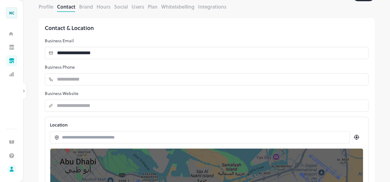
click at [83, 9] on button "Brand" at bounding box center [86, 6] width 14 height 7
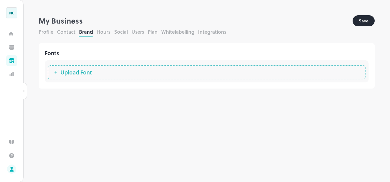
click at [50, 28] on form "**********" at bounding box center [207, 54] width 336 height 79
click at [47, 31] on button "Profile" at bounding box center [46, 31] width 15 height 7
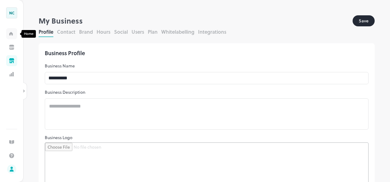
click at [13, 35] on div "Home" at bounding box center [11, 33] width 11 height 11
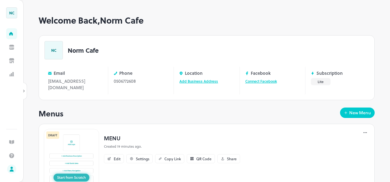
click at [199, 44] on div "NC Norm Cafe" at bounding box center [207, 50] width 325 height 18
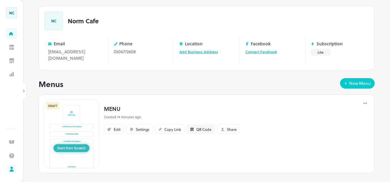
click at [203, 128] on div "QR Code" at bounding box center [203, 130] width 15 height 4
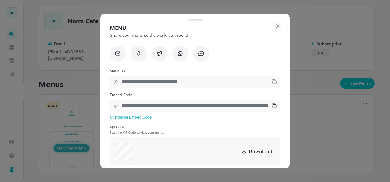
click at [280, 25] on icon at bounding box center [277, 25] width 7 height 7
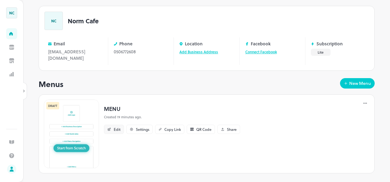
click at [110, 128] on icon at bounding box center [110, 129] width 2 height 2
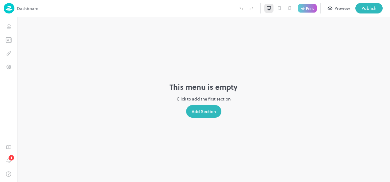
click at [209, 111] on div "Add Section" at bounding box center [203, 111] width 35 height 13
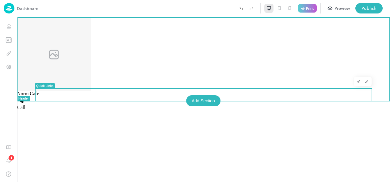
click at [113, 122] on div "Norm Cafe Call" at bounding box center [203, 99] width 373 height 165
click at [167, 122] on div "Norm Cafe Call" at bounding box center [203, 99] width 373 height 165
click at [198, 100] on div "Add Section" at bounding box center [203, 100] width 34 height 11
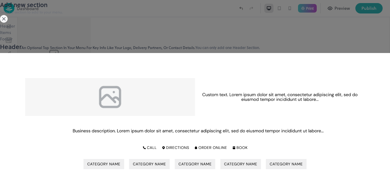
click at [45, 36] on div "Items" at bounding box center [195, 32] width 390 height 6
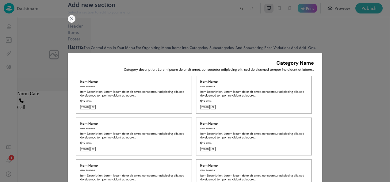
click at [90, 42] on div "Footer" at bounding box center [195, 39] width 255 height 6
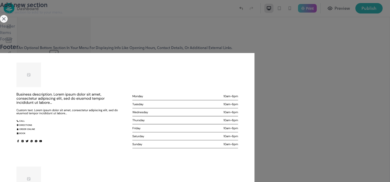
click at [89, 36] on div "Items" at bounding box center [195, 32] width 390 height 6
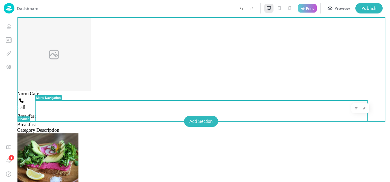
click at [36, 114] on span "Breakfast" at bounding box center [26, 116] width 19 height 5
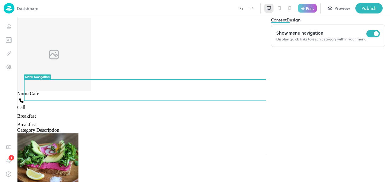
click at [380, 15] on icon at bounding box center [381, 10] width 7 height 7
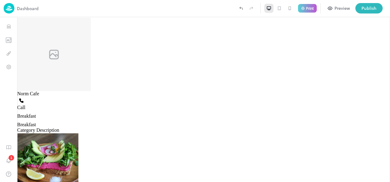
drag, startPoint x: 291, startPoint y: 9, endPoint x: 268, endPoint y: 30, distance: 30.6
click at [291, 9] on icon at bounding box center [290, 8] width 5 height 5
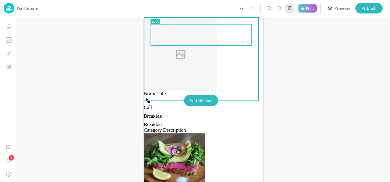
click at [163, 39] on img at bounding box center [181, 54] width 74 height 74
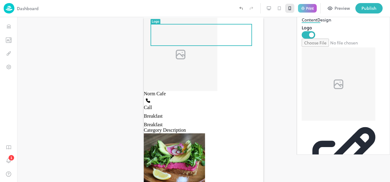
click at [348, 121] on div "Edit" at bounding box center [343, 164] width 83 height 86
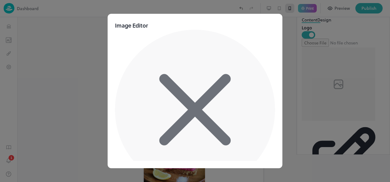
click at [258, 32] on icon at bounding box center [195, 110] width 160 height 160
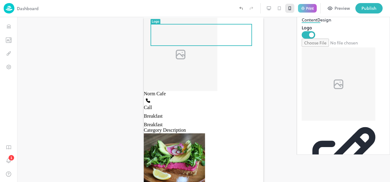
click at [320, 47] on input "file" at bounding box center [343, 43] width 83 height 8
type input "**********"
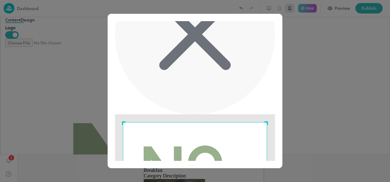
scroll to position [75, 0]
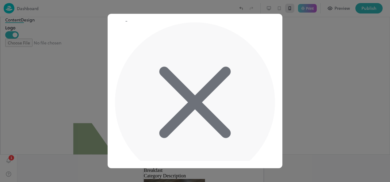
scroll to position [0, 0]
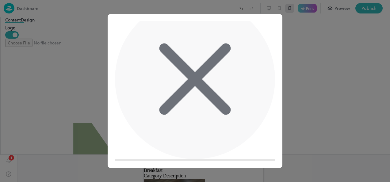
scroll to position [75, 0]
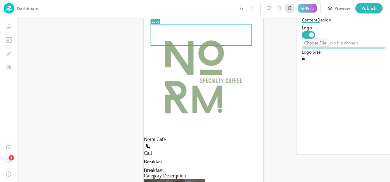
click at [250, 145] on div at bounding box center [203, 99] width 373 height 165
click at [254, 94] on div at bounding box center [203, 99] width 373 height 165
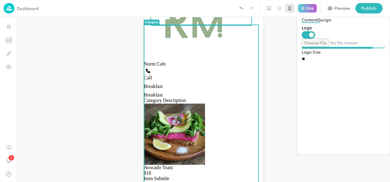
scroll to position [0, 0]
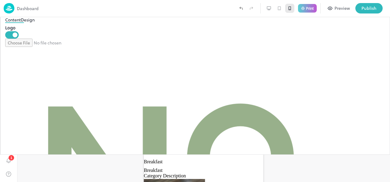
click at [166, 137] on span "Norm Cafe" at bounding box center [155, 139] width 22 height 5
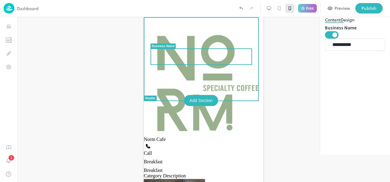
click at [221, 75] on div at bounding box center [203, 99] width 373 height 165
click at [163, 46] on div "Business Name" at bounding box center [163, 46] width 23 height 3
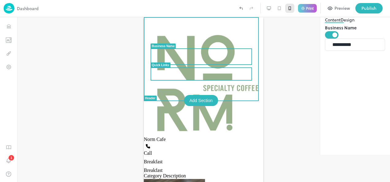
click at [185, 142] on div "Call" at bounding box center [204, 149] width 120 height 14
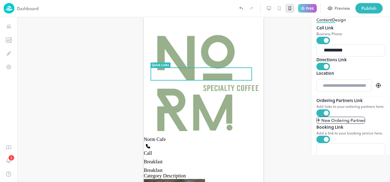
scroll to position [114, 0]
click at [340, 124] on span "New Ordering Partner" at bounding box center [344, 120] width 44 height 6
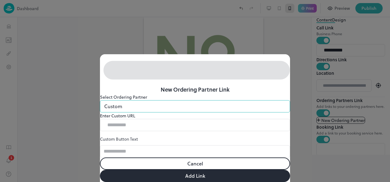
click at [137, 82] on body "Dashboard Print Preview Publish 1 Items 6/30 Add Breakfast Avocado Toast Organi…" at bounding box center [195, 91] width 390 height 182
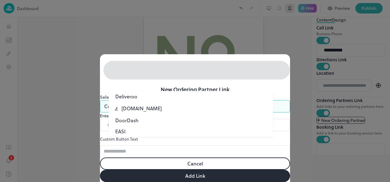
scroll to position [0, 0]
click at [160, 88] on div at bounding box center [195, 91] width 390 height 182
click at [158, 85] on body "Dashboard Print Preview Publish 1 Items 6/30 Add Breakfast Avocado Toast Organi…" at bounding box center [195, 91] width 390 height 182
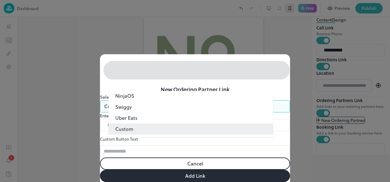
click at [158, 85] on div at bounding box center [195, 91] width 390 height 182
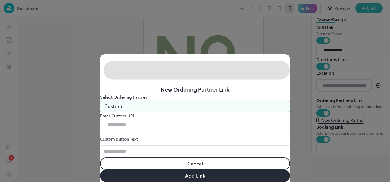
click at [158, 85] on body "Dashboard Print Preview Publish 1 Items 6/30 Add Breakfast Avocado Toast Organi…" at bounding box center [195, 91] width 390 height 182
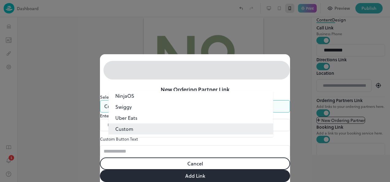
click at [158, 85] on div at bounding box center [195, 91] width 390 height 182
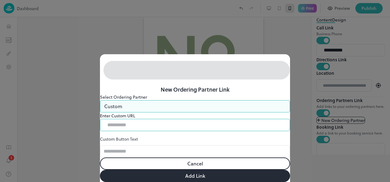
click at [150, 119] on input "text" at bounding box center [197, 125] width 187 height 12
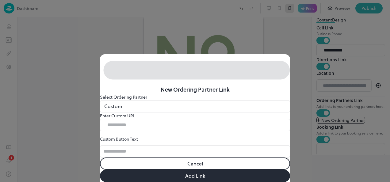
click at [177, 113] on p "Enter Custom URL" at bounding box center [195, 116] width 190 height 6
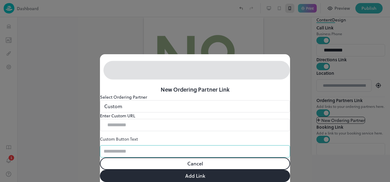
click at [156, 145] on input "text" at bounding box center [195, 151] width 190 height 12
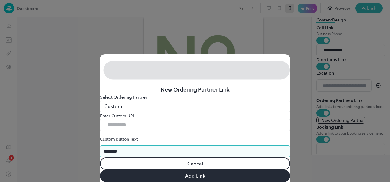
type input "*******"
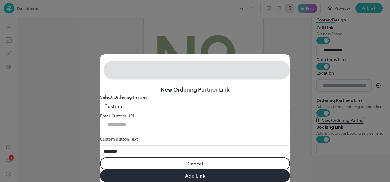
click at [221, 170] on button "Add Link" at bounding box center [195, 176] width 190 height 12
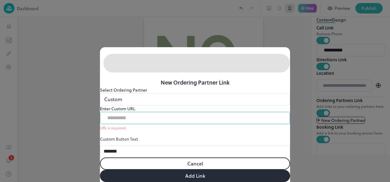
click at [206, 112] on input "text" at bounding box center [197, 118] width 187 height 12
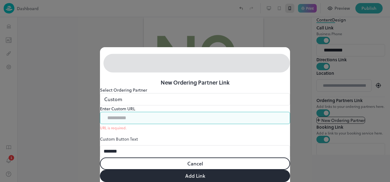
click at [187, 112] on input "text" at bounding box center [197, 118] width 187 height 12
paste input "**********"
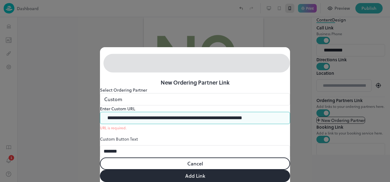
scroll to position [0, 22]
type input "**********"
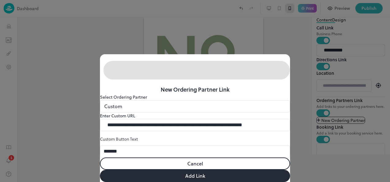
click at [234, 170] on button "Add Link" at bounding box center [195, 176] width 190 height 12
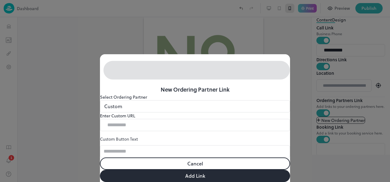
scroll to position [0, 0]
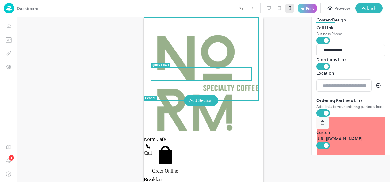
click at [178, 142] on p "Order Online" at bounding box center [165, 158] width 26 height 32
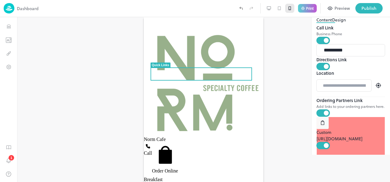
scroll to position [143, 0]
click at [327, 136] on div "[URL][DOMAIN_NAME]" at bounding box center [351, 139] width 69 height 6
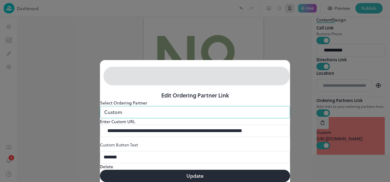
click at [144, 85] on body "Dashboard Print Preview Publish 1 Items 6/30 Add Breakfast Avocado Toast Organi…" at bounding box center [195, 91] width 390 height 182
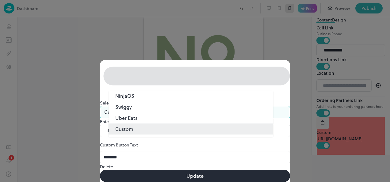
scroll to position [178, 0]
click at [161, 126] on li "Custom" at bounding box center [191, 129] width 165 height 11
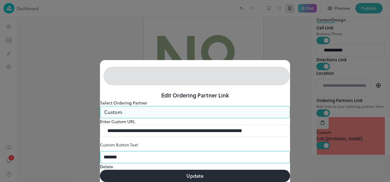
click at [161, 151] on input "*******" at bounding box center [195, 157] width 190 height 12
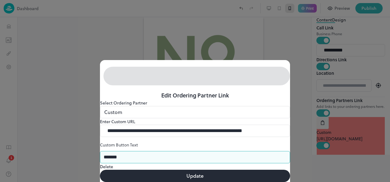
click at [251, 170] on button "Update" at bounding box center [195, 176] width 190 height 12
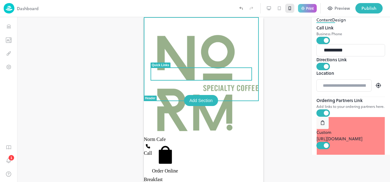
click at [178, 142] on p "Order Online" at bounding box center [165, 158] width 26 height 32
click at [219, 83] on div at bounding box center [203, 99] width 373 height 165
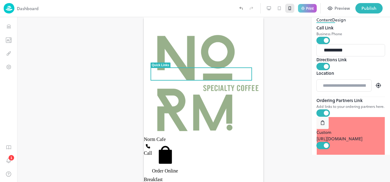
scroll to position [143, 0]
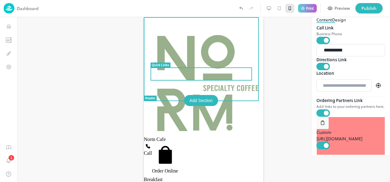
click at [250, 88] on div at bounding box center [203, 99] width 373 height 165
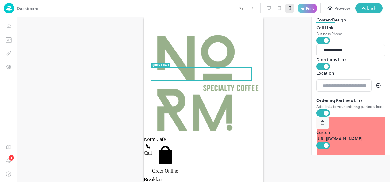
click at [276, 12] on div at bounding box center [279, 8] width 9 height 9
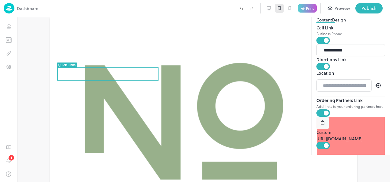
click at [270, 8] on icon at bounding box center [269, 8] width 5 height 5
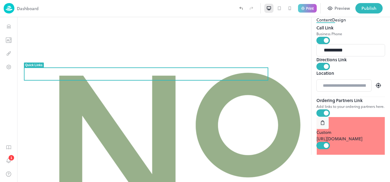
click at [281, 10] on icon at bounding box center [279, 8] width 3 height 4
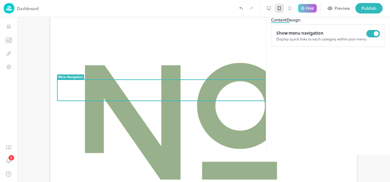
click at [301, 23] on button "Design" at bounding box center [294, 20] width 14 height 6
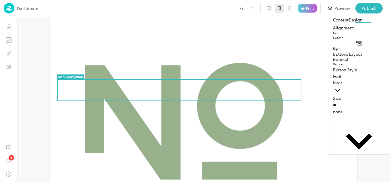
click at [333, 23] on button "Content" at bounding box center [341, 20] width 16 height 6
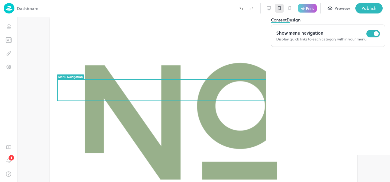
click at [301, 23] on button "Design" at bounding box center [294, 20] width 14 height 6
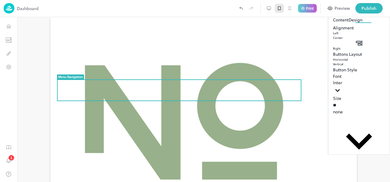
click at [359, 36] on icon at bounding box center [359, 36] width 0 height 0
click at [359, 31] on p at bounding box center [359, 31] width 0 height 0
click at [359, 68] on rect at bounding box center [360, 68] width 3 height 2
click at [359, 57] on p at bounding box center [359, 57] width 0 height 0
click at [333, 23] on button "Content" at bounding box center [341, 20] width 16 height 6
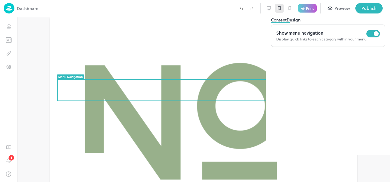
click at [327, 42] on div "Display quick links to each category within your menu" at bounding box center [322, 39] width 90 height 6
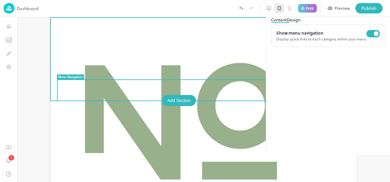
click at [187, 97] on div "Add Section" at bounding box center [179, 100] width 34 height 11
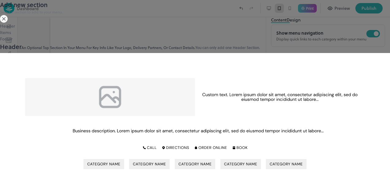
click at [374, 128] on div at bounding box center [195, 91] width 390 height 182
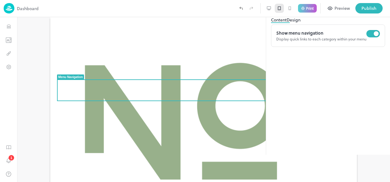
click at [301, 23] on button "Design" at bounding box center [294, 20] width 14 height 6
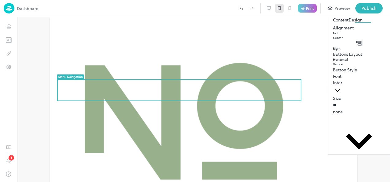
scroll to position [336, 0]
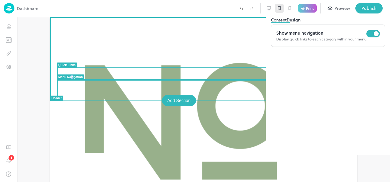
click at [72, 78] on div "Menu Navigation" at bounding box center [70, 76] width 25 height 3
drag, startPoint x: 72, startPoint y: 78, endPoint x: 110, endPoint y: 94, distance: 41.4
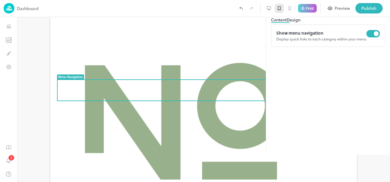
drag, startPoint x: 335, startPoint y: 9, endPoint x: 258, endPoint y: 45, distance: 84.8
click at [335, 9] on div "Preview" at bounding box center [342, 8] width 15 height 7
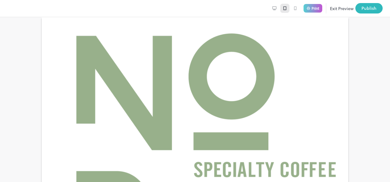
scroll to position [26, 0]
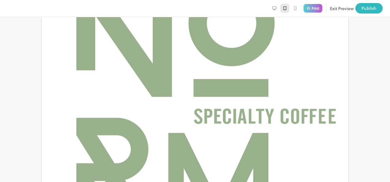
scroll to position [87, 0]
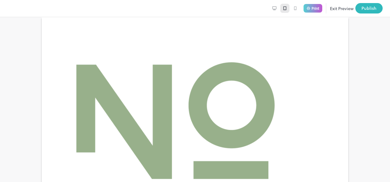
scroll to position [0, 0]
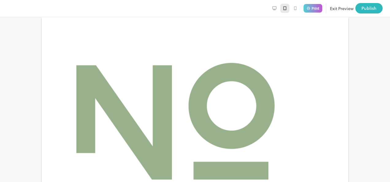
click at [331, 11] on button "Exit Preview" at bounding box center [342, 8] width 24 height 10
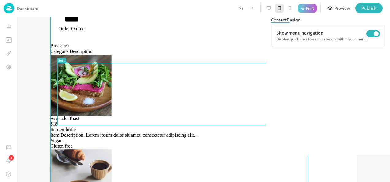
scroll to position [289, 0]
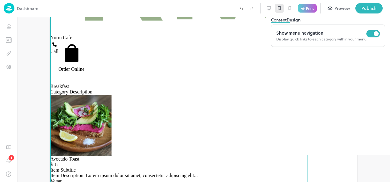
click at [17, 46] on div "1" at bounding box center [8, 91] width 17 height 182
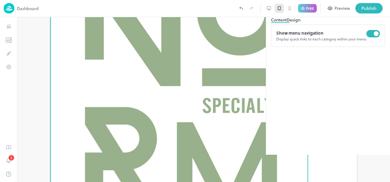
scroll to position [0, 0]
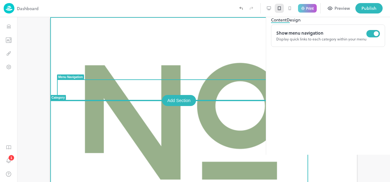
click at [175, 103] on div "Add Section" at bounding box center [179, 100] width 34 height 11
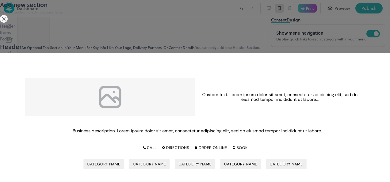
click at [43, 36] on div "Items" at bounding box center [195, 32] width 390 height 6
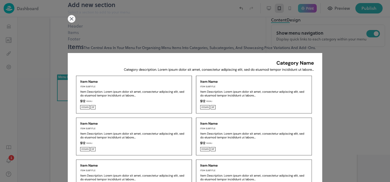
click at [68, 42] on div "Footer" at bounding box center [195, 39] width 255 height 6
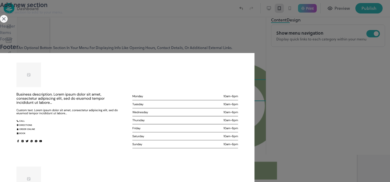
click at [44, 36] on div "Items" at bounding box center [195, 32] width 390 height 6
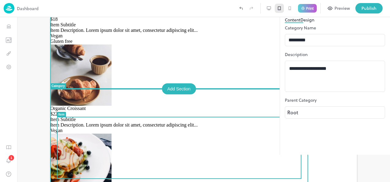
scroll to position [430, 0]
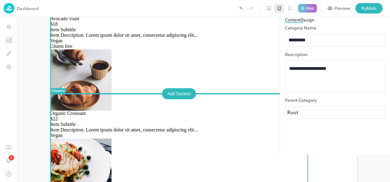
click at [172, 94] on div "Add Section" at bounding box center [179, 93] width 34 height 11
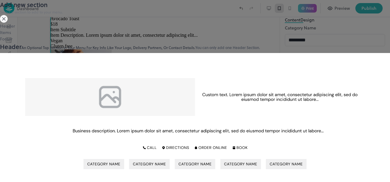
click at [71, 36] on div "Items" at bounding box center [195, 32] width 390 height 6
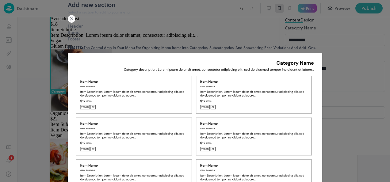
click at [68, 29] on div "Header" at bounding box center [195, 26] width 255 height 6
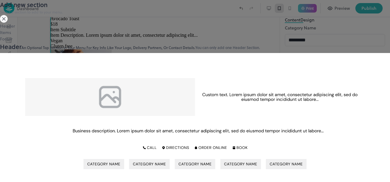
click at [103, 23] on div "Add new section Select a section to add to your menu." at bounding box center [195, 11] width 390 height 23
click at [6, 21] on icon at bounding box center [3, 18] width 3 height 3
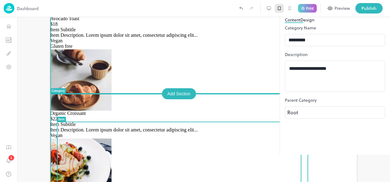
drag, startPoint x: 174, startPoint y: 139, endPoint x: 184, endPoint y: 115, distance: 25.7
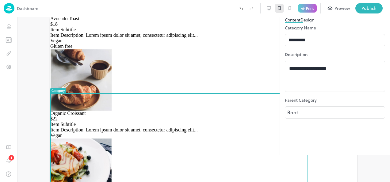
drag, startPoint x: 126, startPoint y: 97, endPoint x: 309, endPoint y: 38, distance: 191.8
click at [309, 23] on button "Design" at bounding box center [308, 20] width 14 height 6
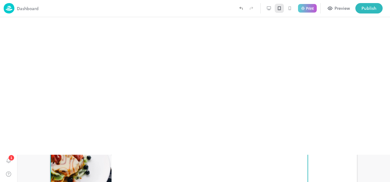
click at [378, 17] on div "Category" at bounding box center [42, 11] width 686 height 11
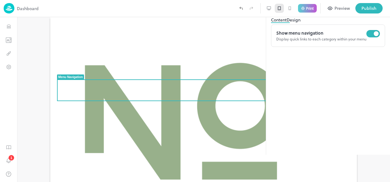
click at [301, 23] on button "Design" at bounding box center [294, 20] width 14 height 6
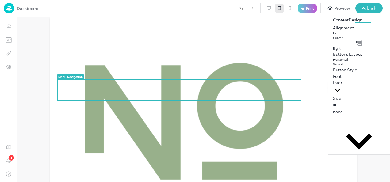
click at [359, 36] on p at bounding box center [359, 36] width 0 height 0
click at [359, 31] on p at bounding box center [359, 31] width 0 height 0
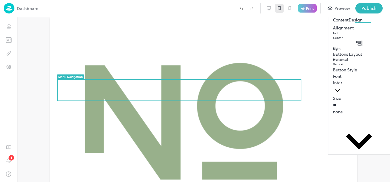
click at [374, 100] on div at bounding box center [195, 91] width 390 height 182
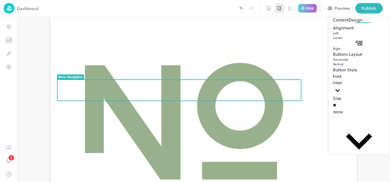
scroll to position [276, 0]
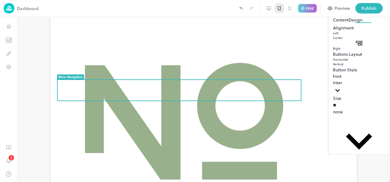
click at [333, 23] on button "Content" at bounding box center [341, 20] width 16 height 6
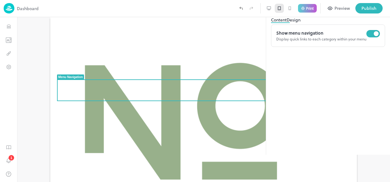
click at [323, 42] on div "Display quick links to each category within your menu" at bounding box center [322, 39] width 90 height 6
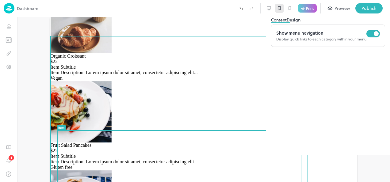
scroll to position [460, 0]
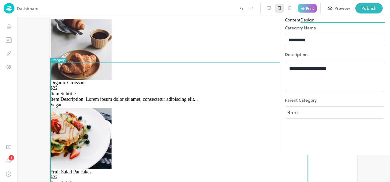
copy p "Breakfast"
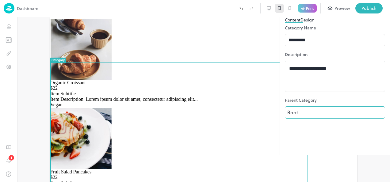
click at [315, 134] on body "Dashboard Print Preview Publish 1 Items 6/30 Add Breakfast Avocado Toast Organi…" at bounding box center [195, 91] width 390 height 182
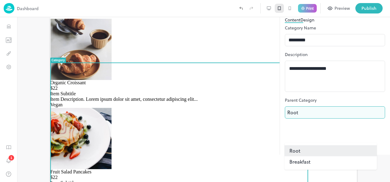
click at [315, 134] on div at bounding box center [195, 91] width 390 height 182
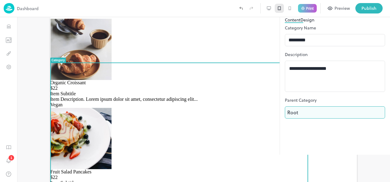
click at [315, 134] on body "Dashboard Print Preview Publish 1 Items 6/30 Add Breakfast Avocado Toast Organi…" at bounding box center [195, 91] width 390 height 182
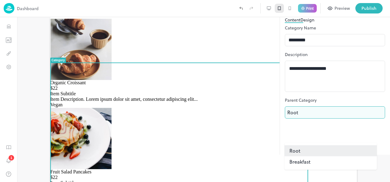
click at [314, 162] on li "Breakfast" at bounding box center [331, 162] width 92 height 11
type input "**********"
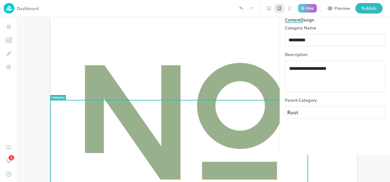
click at [309, 23] on button "Design" at bounding box center [308, 20] width 14 height 6
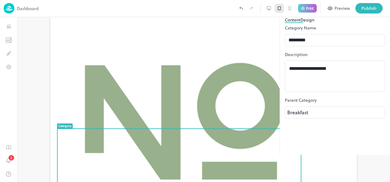
click at [298, 23] on button "Content" at bounding box center [293, 20] width 16 height 6
click at [315, 23] on button "Design" at bounding box center [308, 20] width 14 height 6
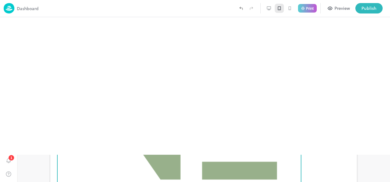
click at [10, 40] on icon "Templates" at bounding box center [10, 39] width 0 height 5
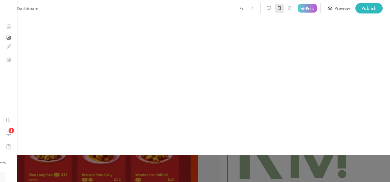
scroll to position [293, 0]
click at [341, 24] on icon at bounding box center [341, 23] width 4 height 4
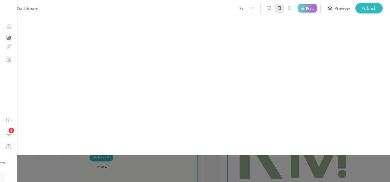
scroll to position [92, 0]
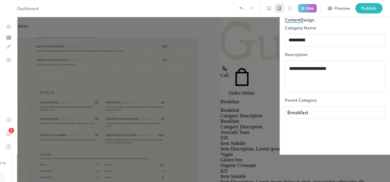
click at [166, 77] on div at bounding box center [195, 91] width 390 height 182
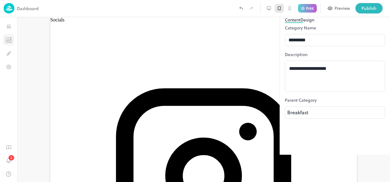
scroll to position [602, 0]
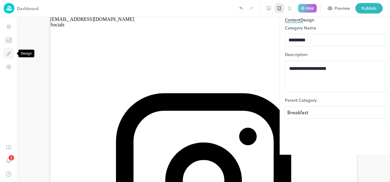
click at [10, 53] on icon "Design" at bounding box center [9, 53] width 2 height 3
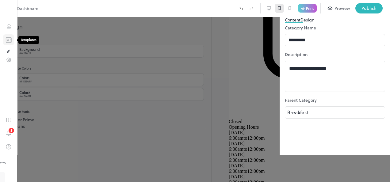
click at [11, 41] on icon "Templates" at bounding box center [9, 40] width 6 height 6
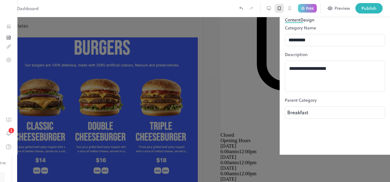
scroll to position [890, 0]
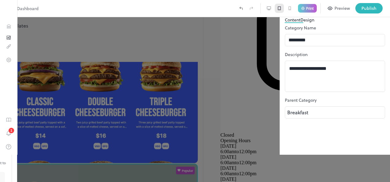
type input "****"
type input "**********"
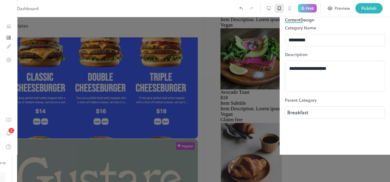
click at [272, 10] on div at bounding box center [269, 8] width 9 height 9
click at [271, 10] on icon at bounding box center [269, 8] width 5 height 5
click at [384, 15] on icon at bounding box center [381, 10] width 7 height 7
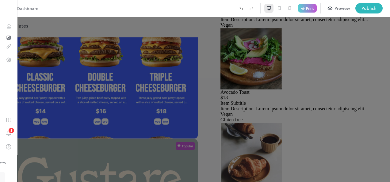
scroll to position [463, 0]
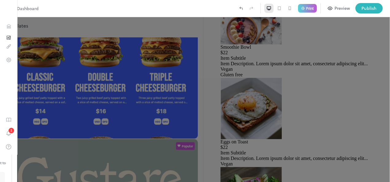
click at [201, 105] on div at bounding box center [195, 91] width 390 height 182
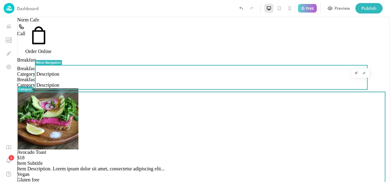
click at [234, 23] on div "Norm Cafe" at bounding box center [203, 20] width 373 height 6
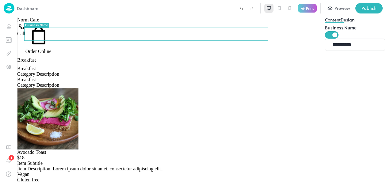
click at [382, 15] on icon at bounding box center [381, 10] width 7 height 7
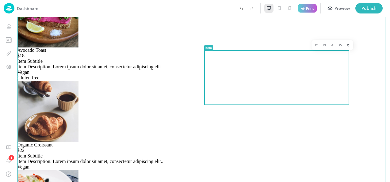
scroll to position [123, 0]
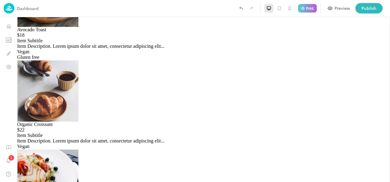
drag, startPoint x: 292, startPoint y: 9, endPoint x: 245, endPoint y: 48, distance: 61.2
click at [292, 9] on icon at bounding box center [290, 8] width 5 height 5
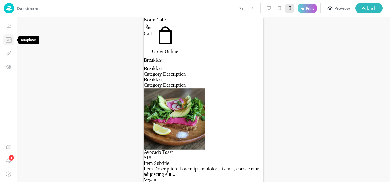
click at [8, 40] on icon "Templates" at bounding box center [8, 40] width 1 height 0
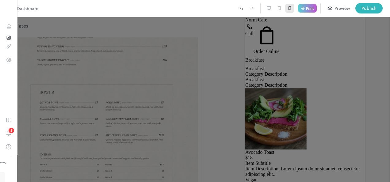
scroll to position [153, 0]
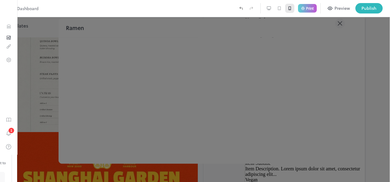
click at [341, 26] on icon at bounding box center [340, 23] width 10 height 10
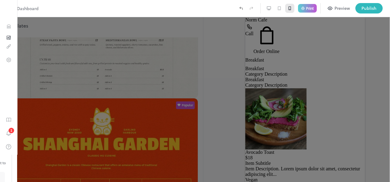
scroll to position [215, 0]
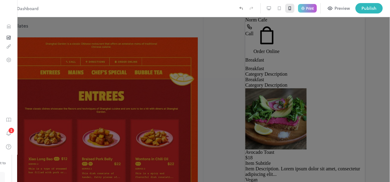
scroll to position [338, 0]
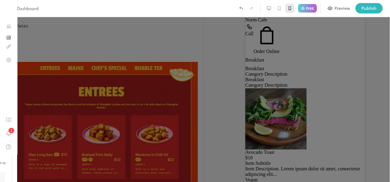
type input "**********"
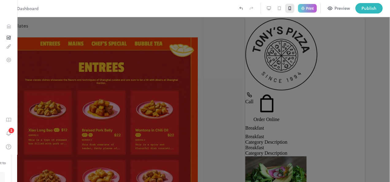
click at [200, 98] on div at bounding box center [195, 91] width 390 height 182
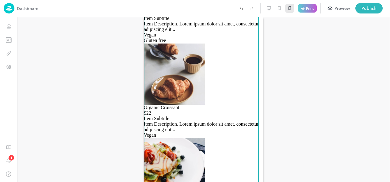
scroll to position [726, 0]
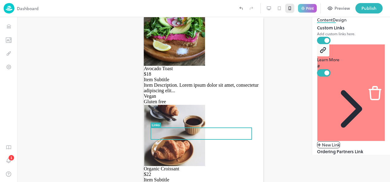
click at [377, 17] on div "Links" at bounding box center [351, 11] width 68 height 11
click at [383, 15] on icon at bounding box center [381, 10] width 7 height 7
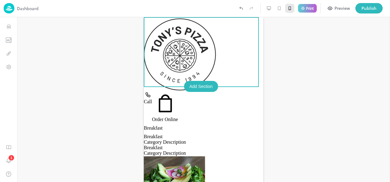
click at [302, 79] on div at bounding box center [203, 99] width 373 height 165
